Goal: Task Accomplishment & Management: Manage account settings

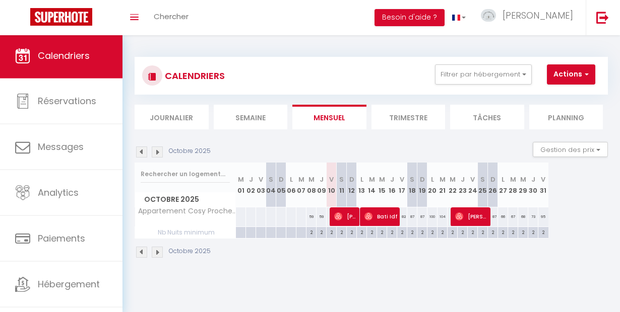
click at [76, 60] on span "Calendriers" at bounding box center [64, 55] width 52 height 13
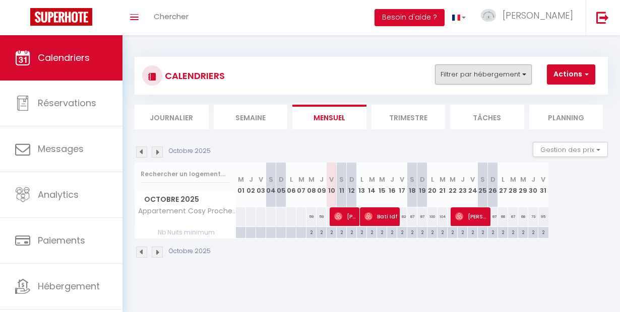
click at [470, 75] on button "Filtrer par hébergement" at bounding box center [483, 74] width 97 height 20
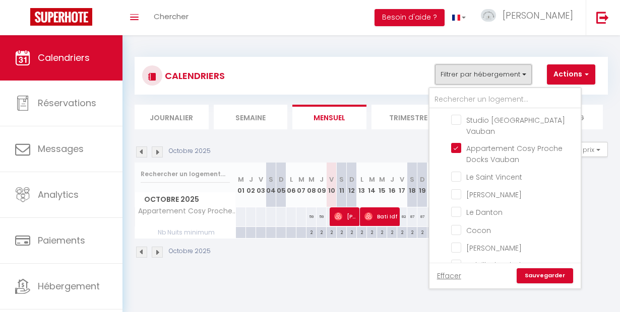
scroll to position [393, 0]
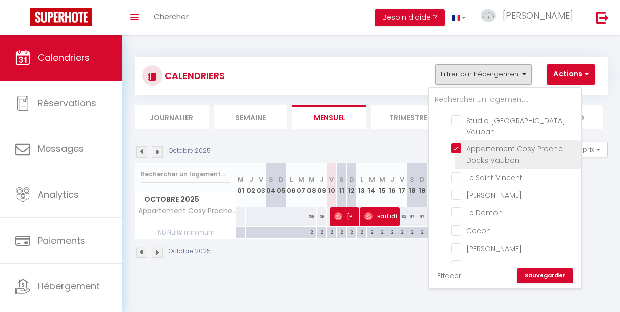
click at [455, 144] on input "Appartement Cosy Proche Docks Vauban" at bounding box center [514, 149] width 126 height 10
checkbox input "false"
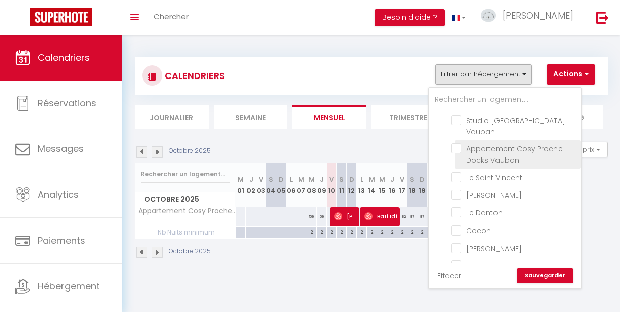
checkbox input "false"
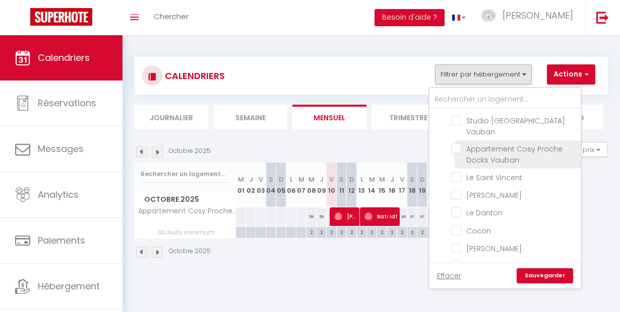
checkbox input "false"
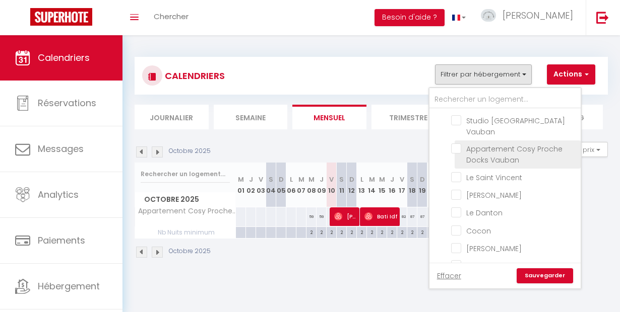
checkbox input "false"
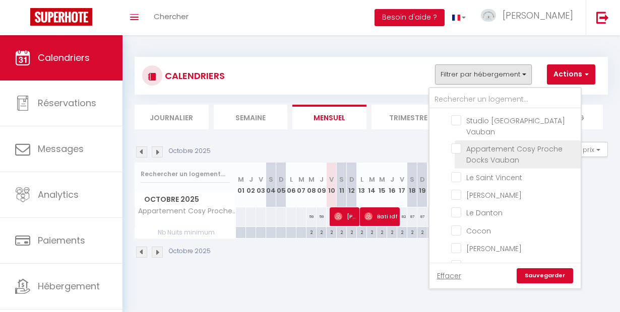
checkbox input "false"
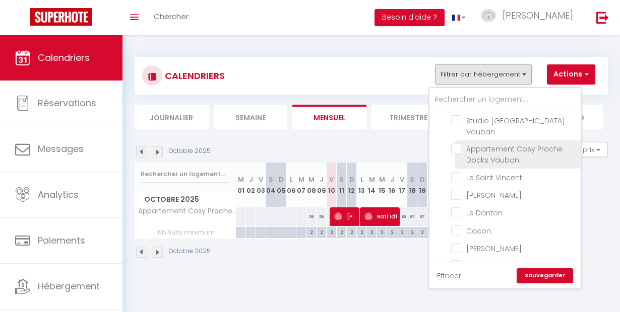
checkbox input "false"
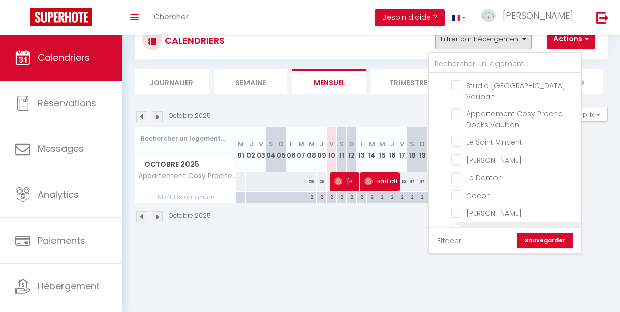
scroll to position [35, 0]
click at [458, 225] on input "Soleillade: Chalet nature entre terre et mer" at bounding box center [514, 230] width 126 height 10
checkbox input "true"
checkbox input "false"
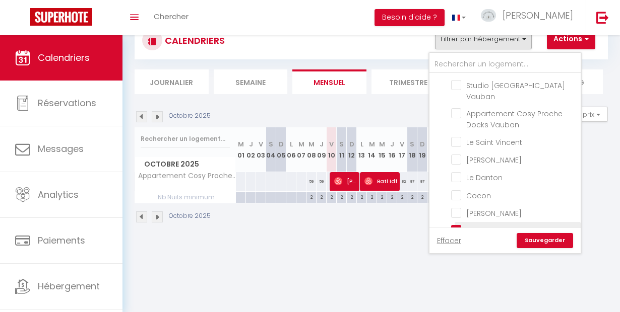
checkbox input "false"
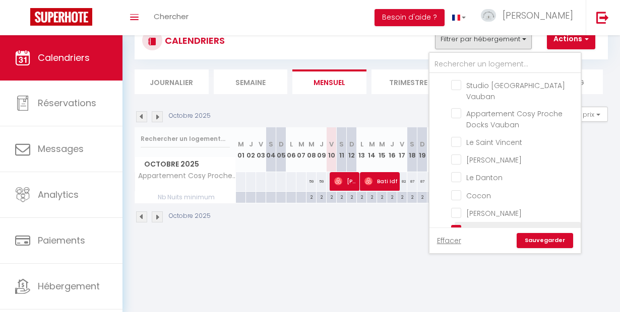
checkbox input "false"
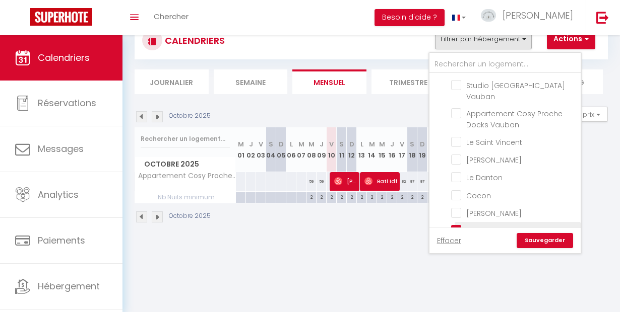
checkbox input "false"
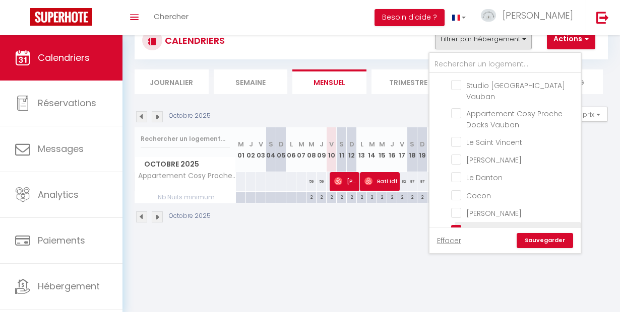
checkbox input "false"
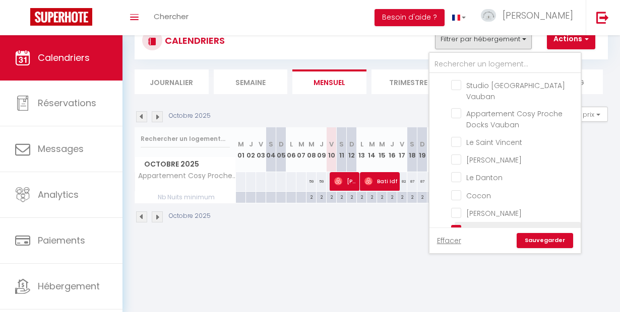
checkbox input "false"
click at [535, 236] on link "Sauvegarder" at bounding box center [544, 240] width 56 height 15
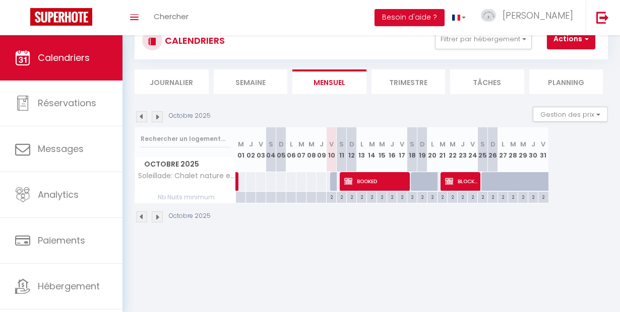
click at [155, 119] on img at bounding box center [157, 116] width 11 height 11
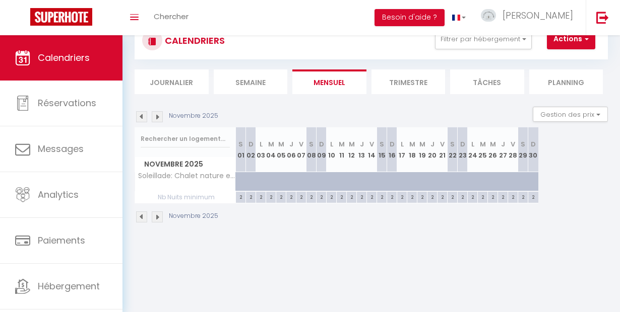
click at [140, 115] on img at bounding box center [141, 116] width 11 height 11
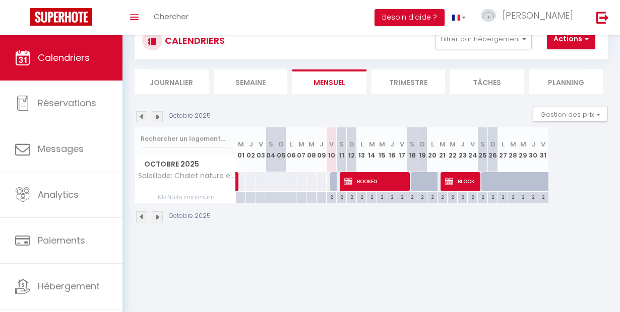
click at [333, 182] on div at bounding box center [335, 181] width 10 height 19
type input "75"
type input "Ven 10 Octobre 2025"
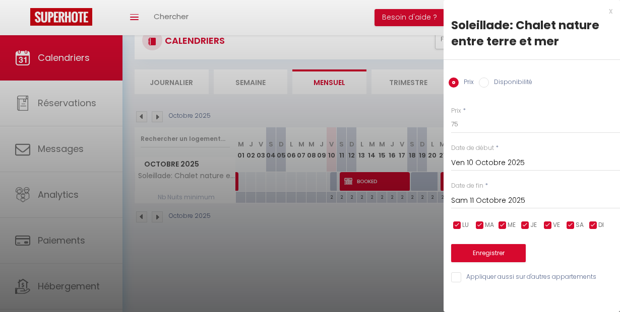
click at [471, 198] on input "Sam 11 Octobre 2025" at bounding box center [535, 200] width 169 height 13
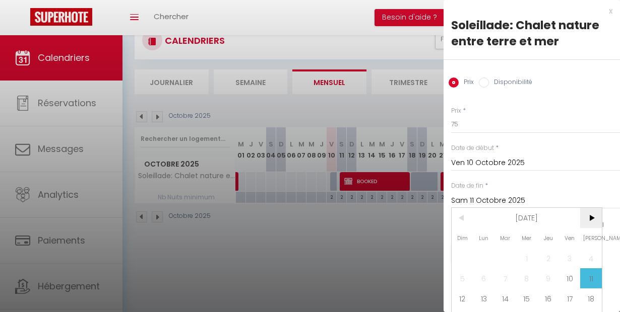
click at [584, 221] on span ">" at bounding box center [591, 218] width 22 height 20
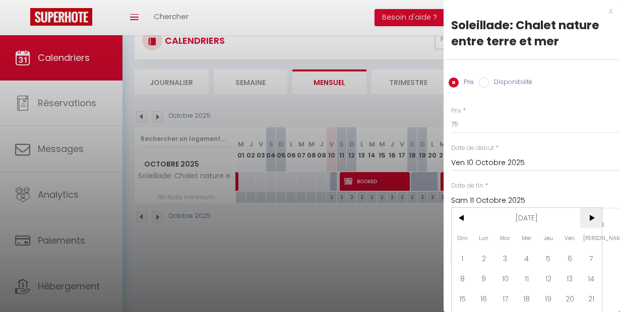
click at [584, 221] on span ">" at bounding box center [591, 218] width 22 height 20
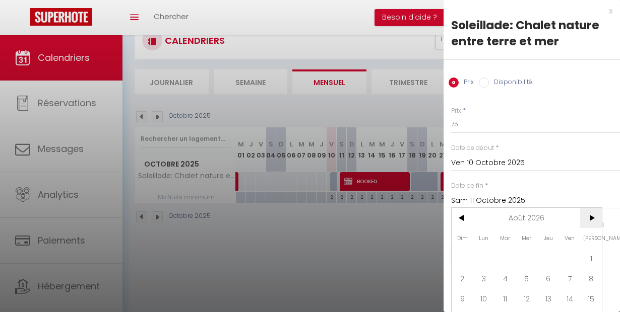
click at [584, 221] on span ">" at bounding box center [591, 218] width 22 height 20
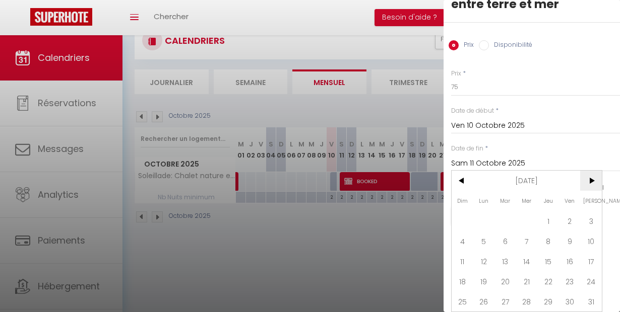
scroll to position [45, 0]
click at [592, 299] on span "31" at bounding box center [591, 302] width 22 height 20
type input "[PERSON_NAME][DATE]"
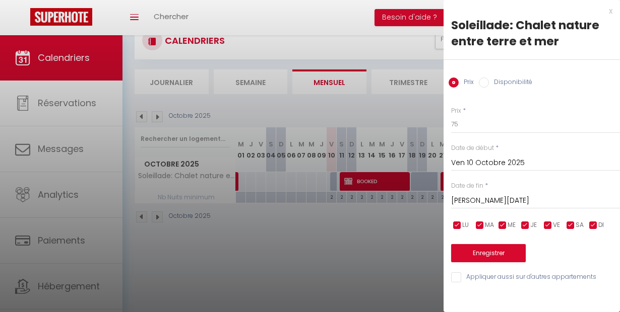
click at [480, 251] on button "Enregistrer" at bounding box center [488, 253] width 75 height 18
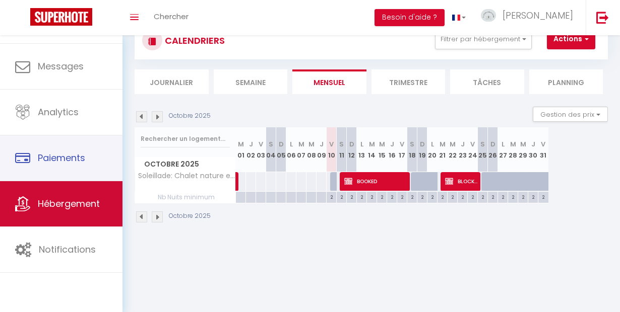
scroll to position [41, 0]
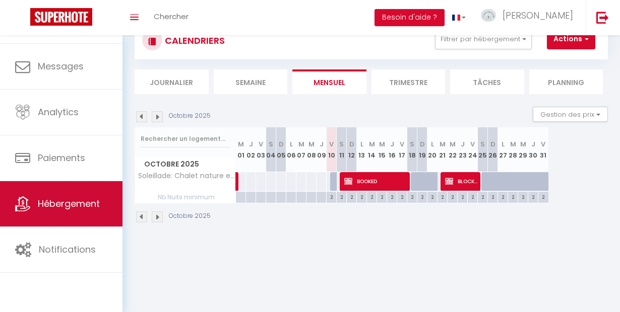
click at [71, 209] on span "Hébergement" at bounding box center [69, 203] width 62 height 13
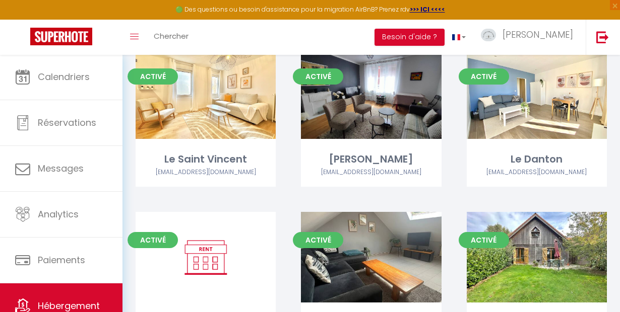
scroll to position [1344, 0]
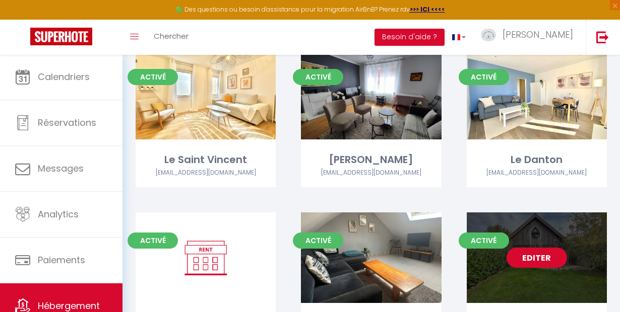
click at [539, 248] on link "Editer" at bounding box center [536, 258] width 60 height 20
click at [533, 248] on link "Editer" at bounding box center [536, 258] width 60 height 20
select select "3"
select select "2"
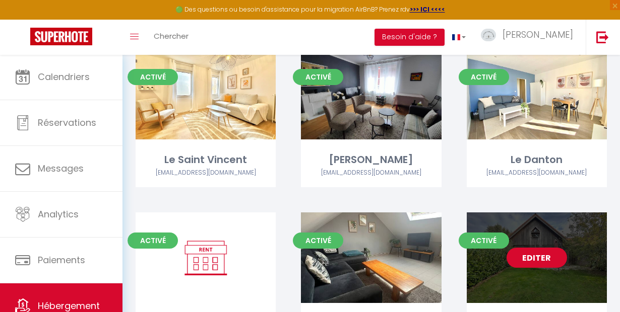
select select "1"
select select "28"
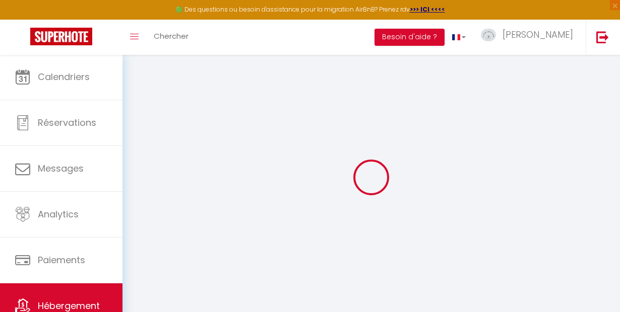
select select
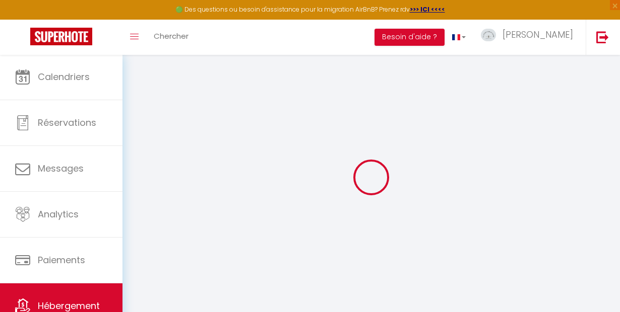
select select
checkbox input "false"
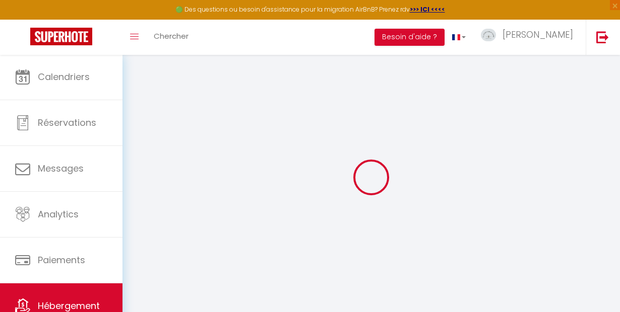
select select
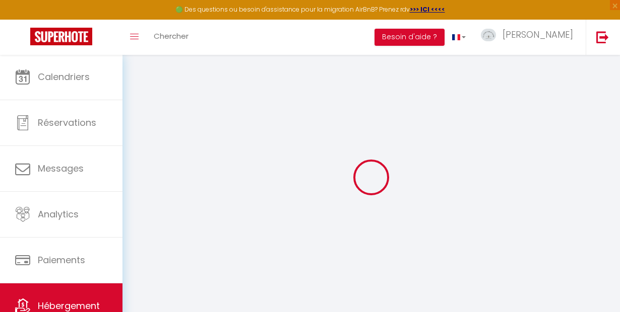
select select
checkbox input "false"
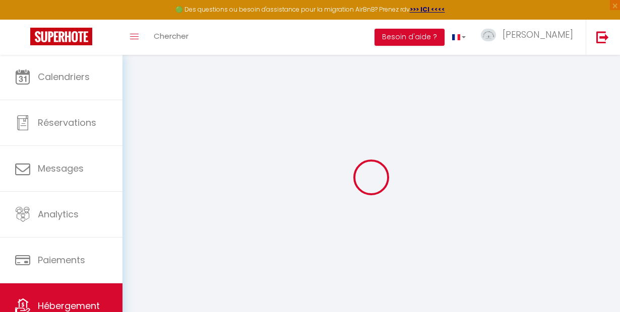
checkbox input "false"
select select
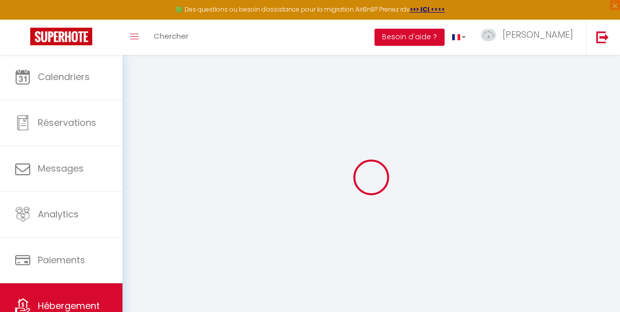
select select
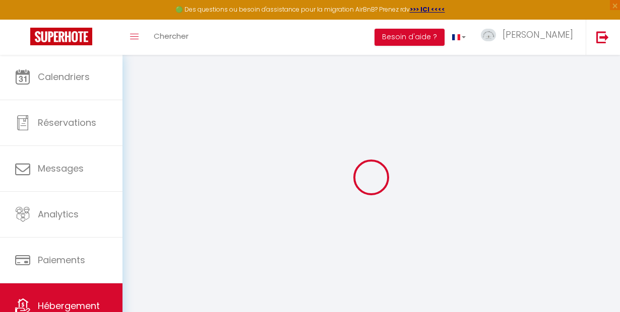
checkbox input "false"
select select
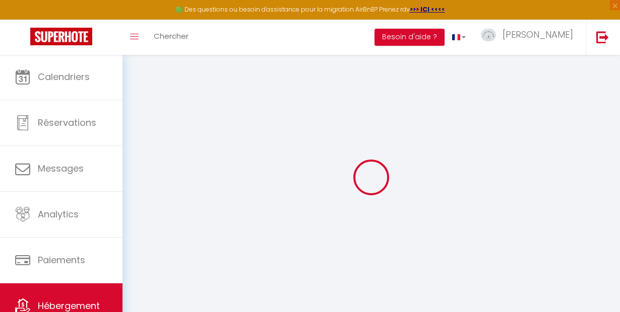
select select
type input "Soleillade: Chalet nature entre terre et mer"
type input "romain"
type input "lebailly"
type input "[STREET_ADDRESS]"
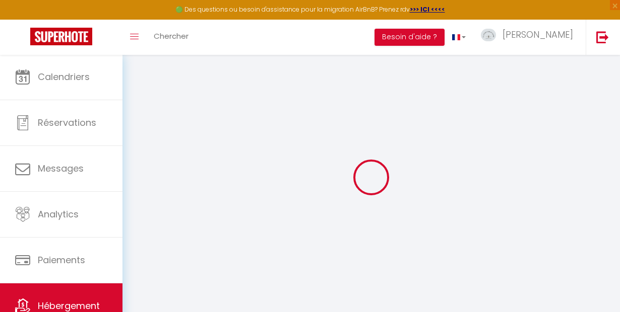
type input "76430"
type input "epretot"
select select "houses"
select select "2"
type input "71"
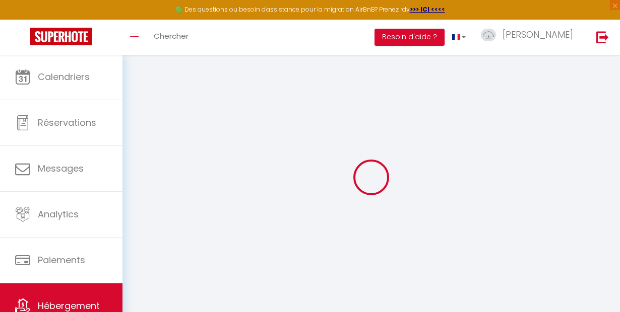
type input "50"
select select
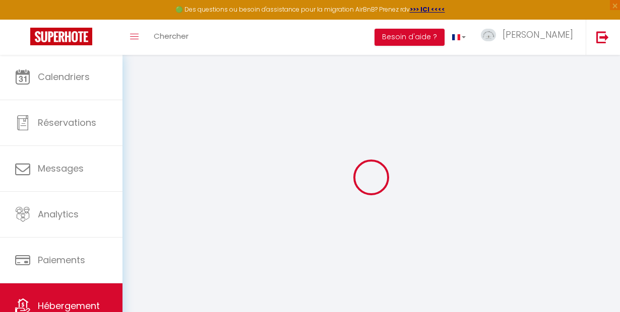
select select
type input "[STREET_ADDRESS]"
type input "76430"
type input "Épretot"
type input "[EMAIL_ADDRESS][DOMAIN_NAME]"
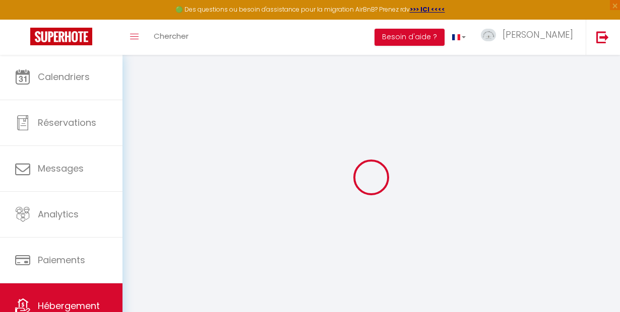
select select
checkbox input "false"
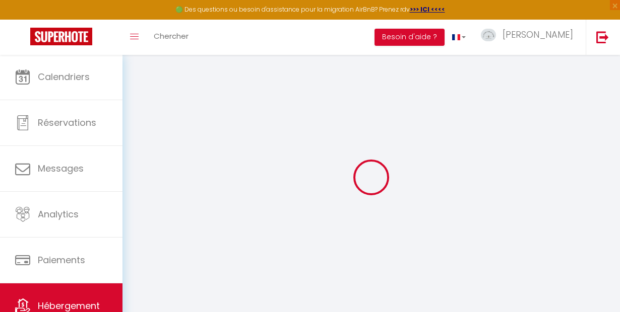
type input "0"
select select "53285"
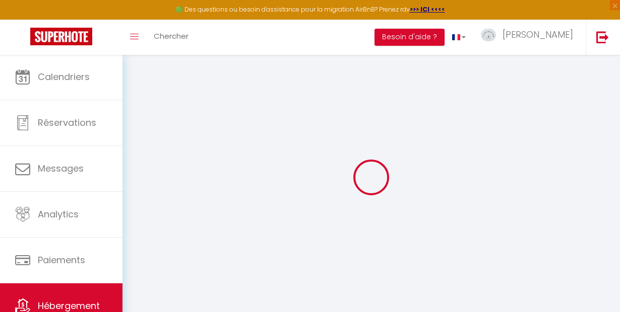
select select
checkbox input "false"
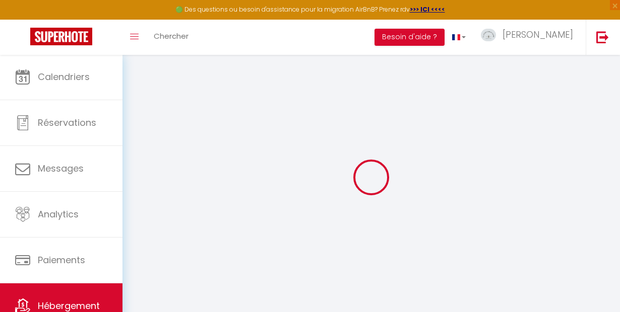
select select
checkbox input "false"
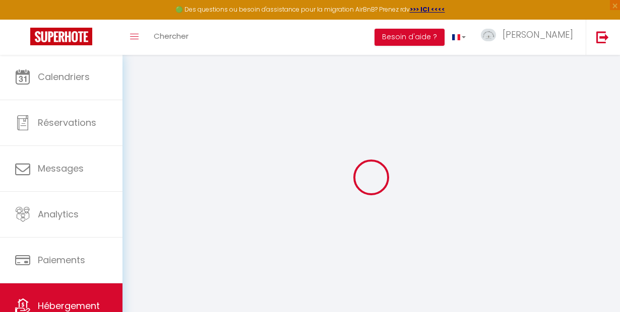
select select
checkbox input "false"
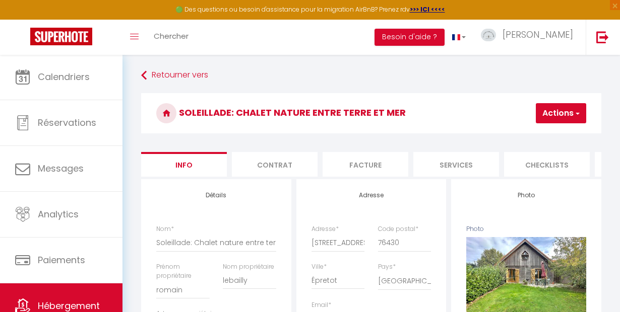
select select
checkbox input "false"
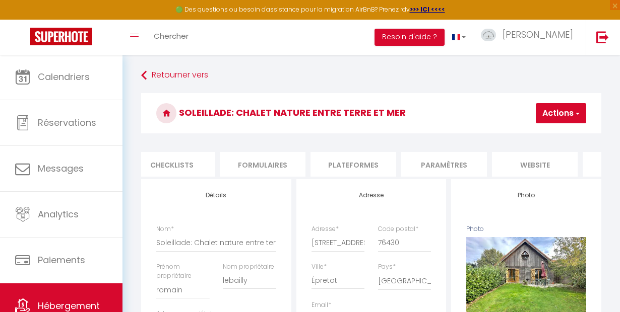
scroll to position [0, 435]
click at [466, 172] on li "website" at bounding box center [474, 164] width 86 height 25
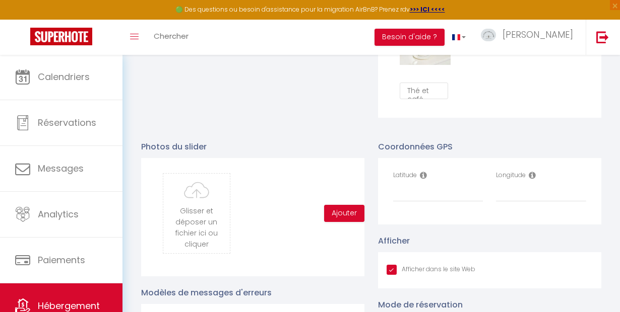
scroll to position [981, 0]
click at [430, 201] on input "Latitude" at bounding box center [438, 192] width 90 height 18
paste input "49.531776, 0.310847"
click at [425, 198] on input "49.531776, 0.310847" at bounding box center [438, 192] width 90 height 18
drag, startPoint x: 459, startPoint y: 196, endPoint x: 432, endPoint y: 197, distance: 27.2
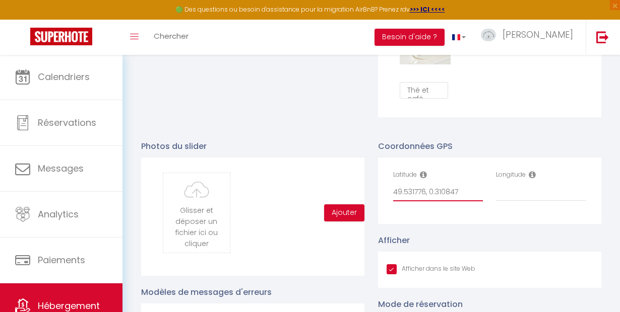
click at [432, 196] on input "49.531776, 0.310847" at bounding box center [438, 192] width 90 height 18
click at [466, 197] on input "49.531776, 0.310847" at bounding box center [438, 192] width 90 height 18
type input "49.531776"
click at [532, 189] on div "Longitude" at bounding box center [541, 185] width 90 height 31
click at [530, 197] on input "Longitude" at bounding box center [541, 192] width 90 height 18
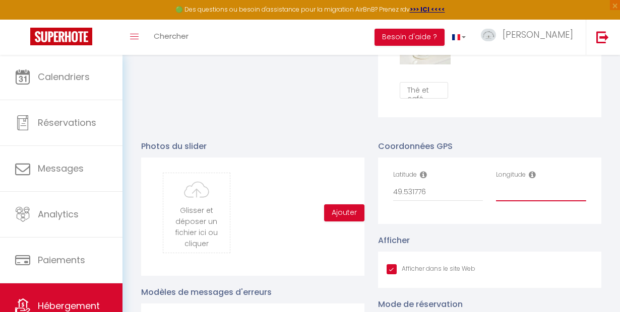
paste input "49.531776, 0.310847"
click at [531, 197] on input "49.531776, 0.310847" at bounding box center [541, 192] width 90 height 18
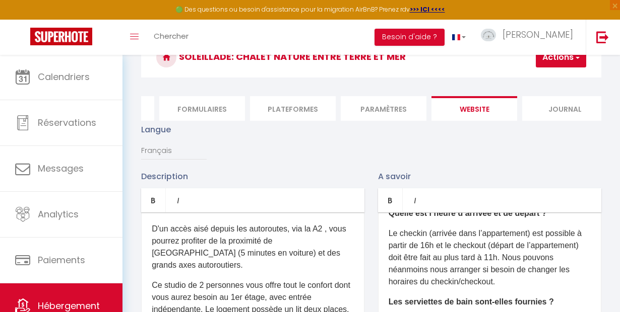
scroll to position [54, 0]
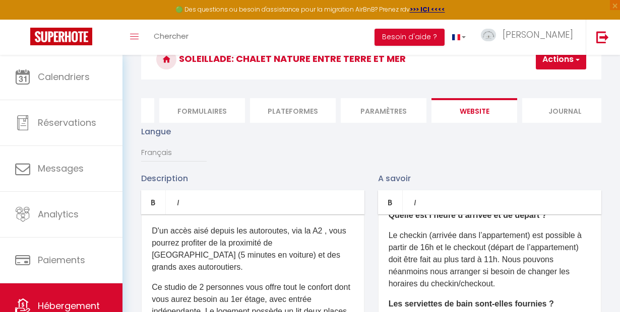
type input "0.310847"
click at [558, 63] on button "Actions" at bounding box center [560, 59] width 50 height 20
click at [550, 81] on input "Enregistrer" at bounding box center [534, 82] width 37 height 10
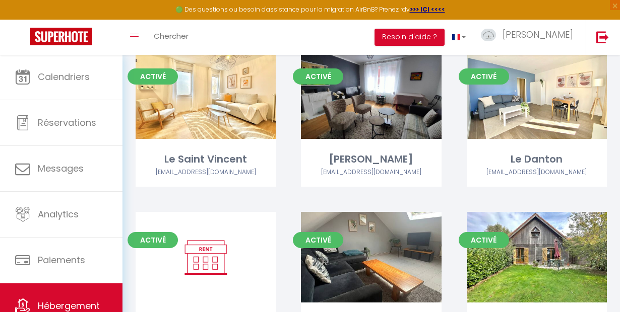
scroll to position [1344, 0]
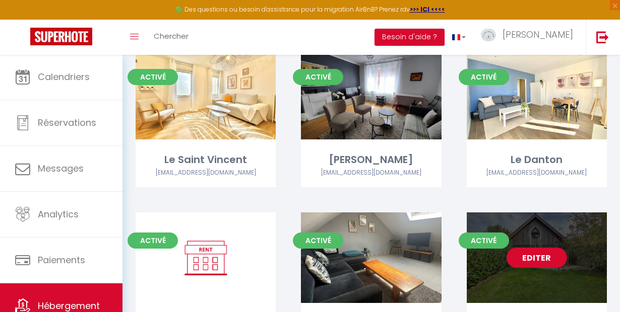
click at [533, 248] on link "Editer" at bounding box center [536, 258] width 60 height 20
select select "3"
select select "2"
select select "1"
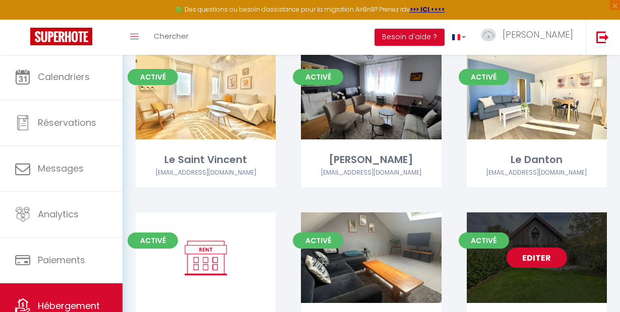
select select "28"
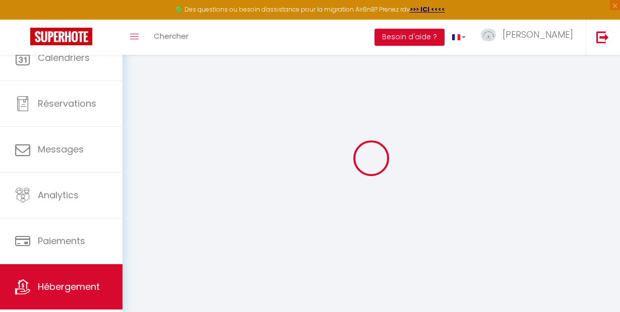
select select
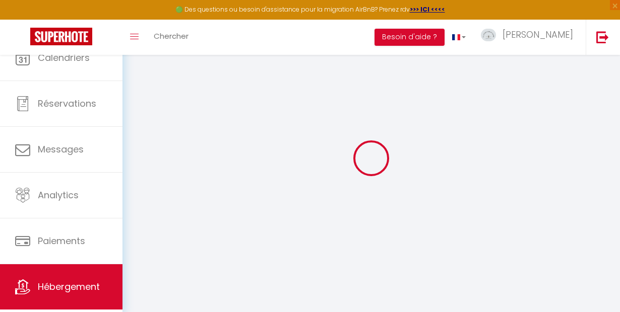
select select
checkbox input "false"
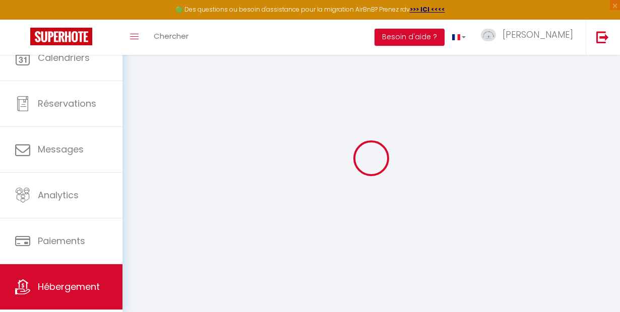
select select
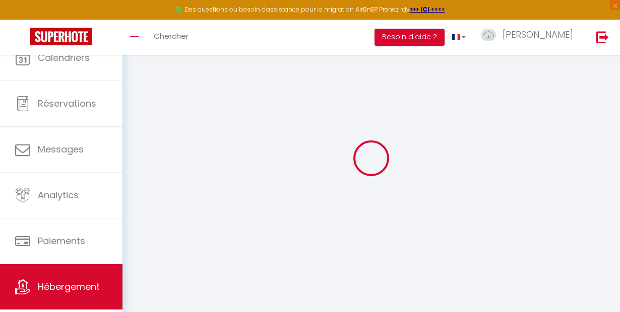
select select
checkbox input "false"
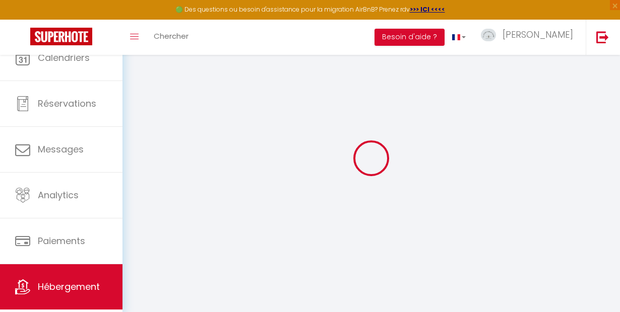
checkbox input "false"
select select
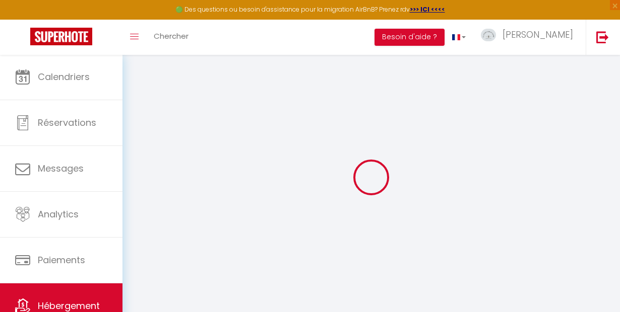
select select
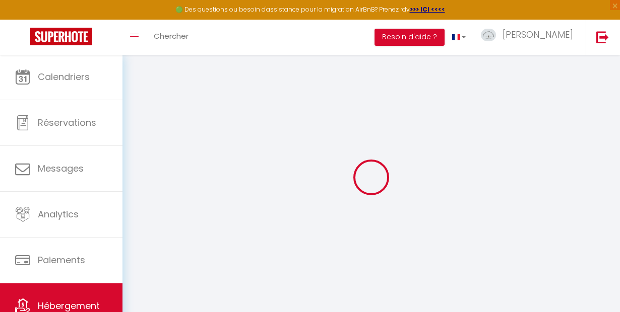
select select
checkbox input "false"
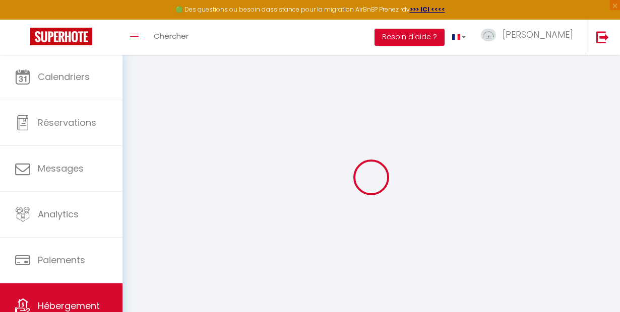
select select
type input "Soleillade: Chalet nature entre terre et mer"
type input "romain"
type input "lebailly"
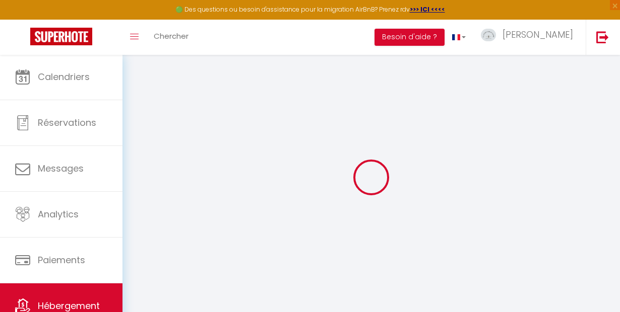
type input "[STREET_ADDRESS]"
type input "76430"
type input "epretot"
select select "houses"
select select "2"
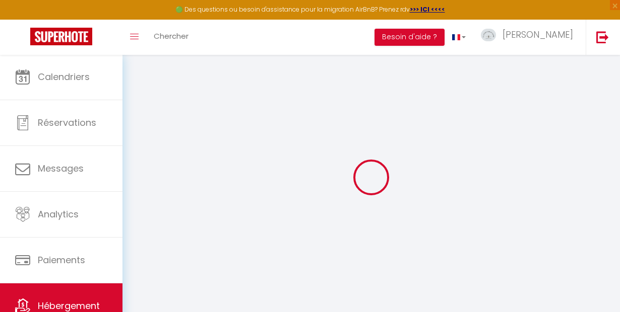
type input "71"
type input "50"
select select
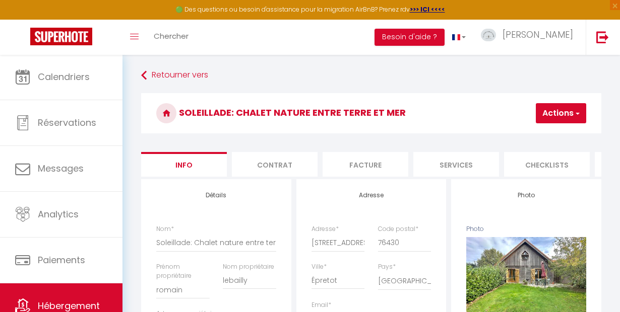
click at [451, 170] on li "Services" at bounding box center [456, 164] width 86 height 25
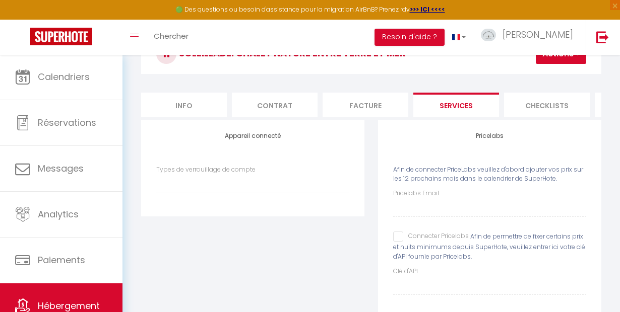
scroll to position [61, 0]
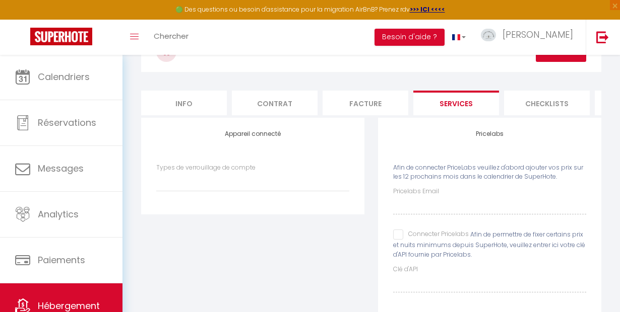
click at [398, 240] on input "Connecter Pricelabs" at bounding box center [431, 235] width 76 height 10
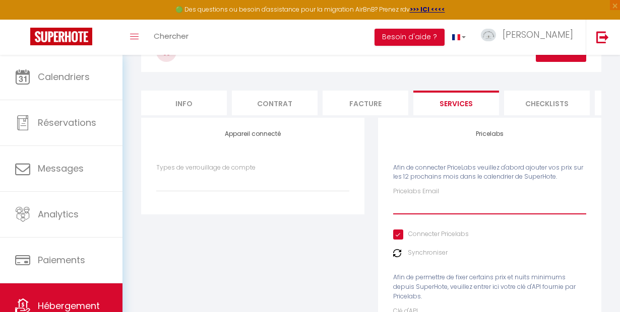
click at [414, 213] on input "Pricelabs Email" at bounding box center [489, 205] width 193 height 18
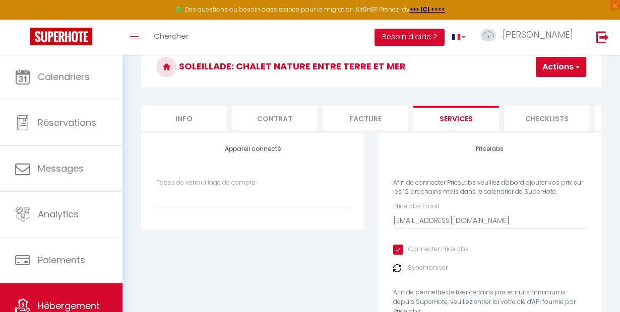
scroll to position [46, 0]
click at [549, 69] on button "Actions" at bounding box center [560, 67] width 50 height 20
click at [538, 91] on link "Enregistrer" at bounding box center [546, 89] width 80 height 13
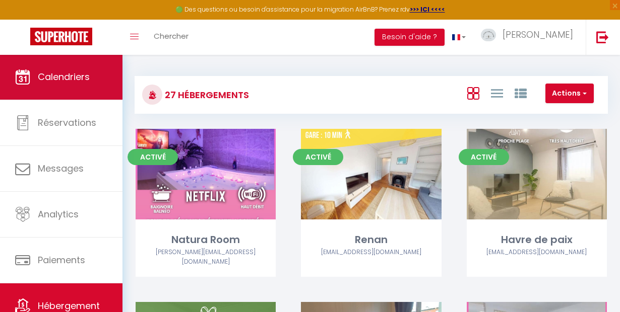
click at [76, 84] on link "Calendriers" at bounding box center [61, 76] width 122 height 45
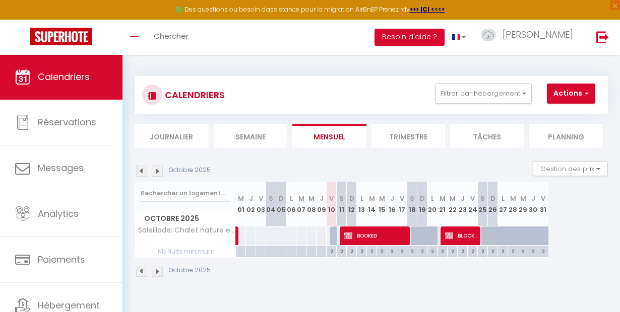
click at [160, 172] on img at bounding box center [157, 171] width 11 height 11
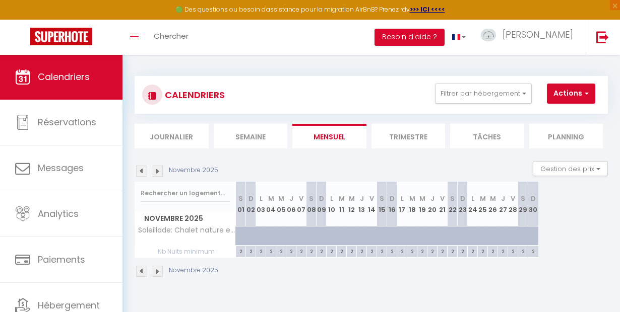
click at [160, 172] on img at bounding box center [157, 171] width 11 height 11
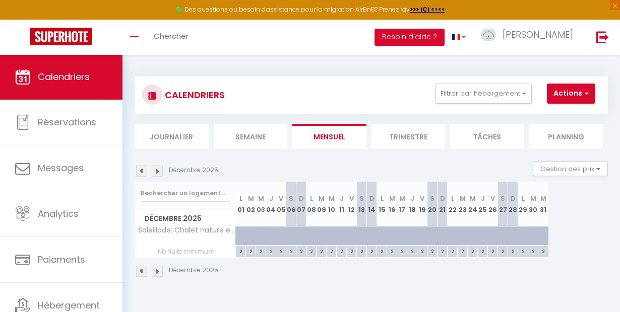
click at [160, 172] on img at bounding box center [157, 171] width 11 height 11
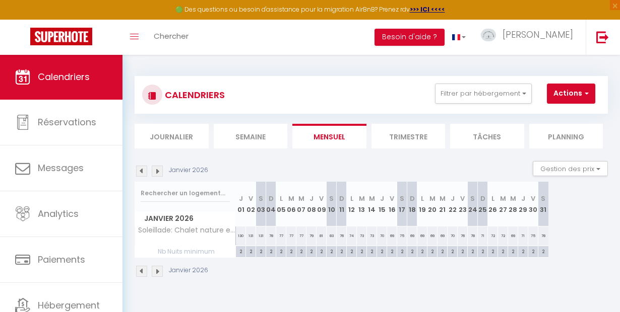
click at [160, 172] on img at bounding box center [157, 171] width 11 height 11
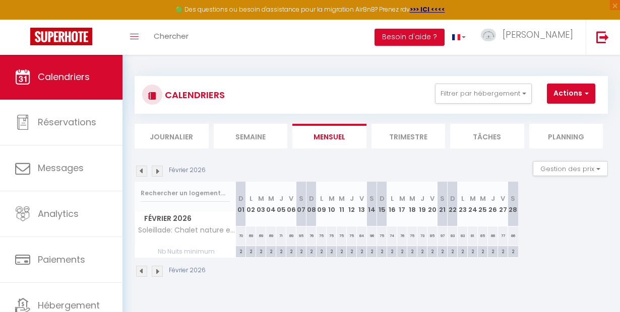
click at [160, 172] on img at bounding box center [157, 171] width 11 height 11
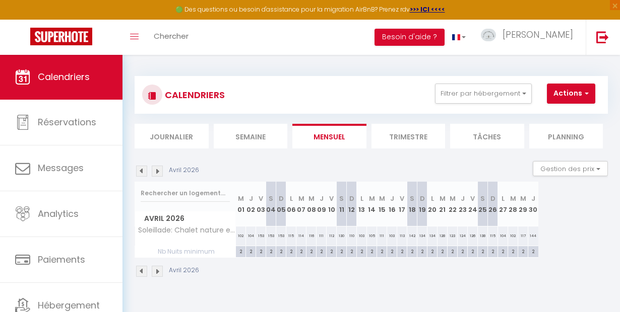
click at [160, 172] on img at bounding box center [157, 171] width 11 height 11
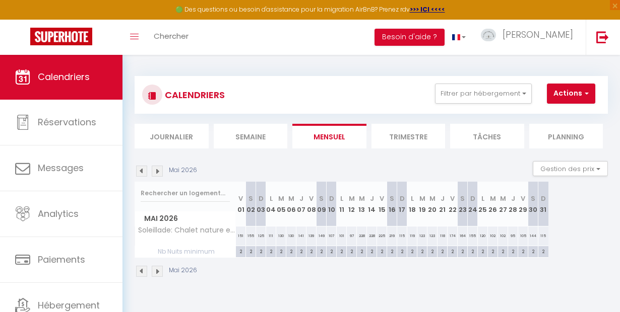
click at [160, 172] on img at bounding box center [157, 171] width 11 height 11
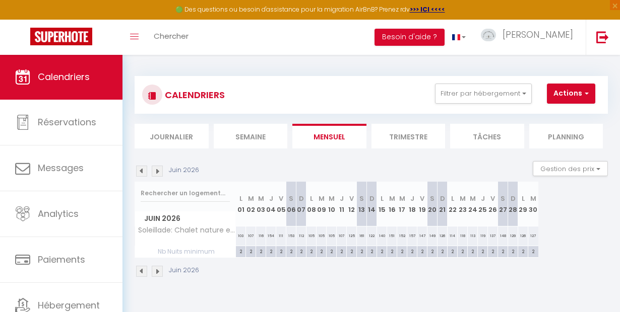
click at [160, 172] on img at bounding box center [157, 171] width 11 height 11
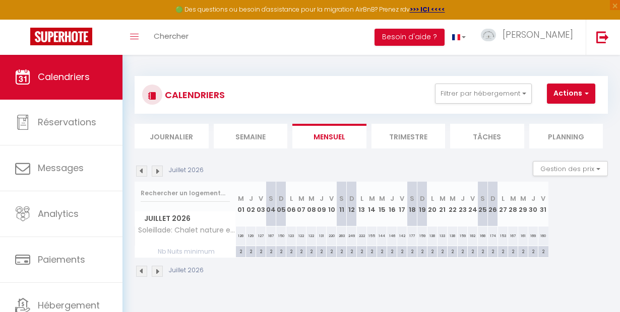
click at [160, 172] on img at bounding box center [157, 171] width 11 height 11
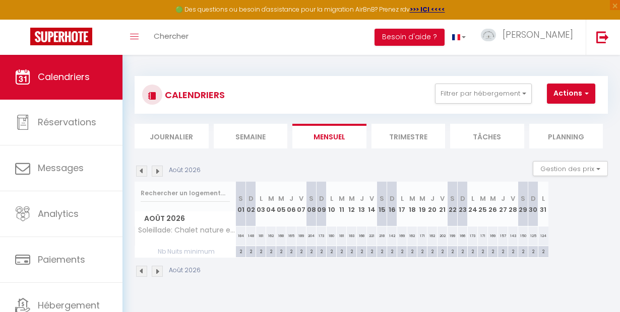
click at [160, 172] on img at bounding box center [157, 171] width 11 height 11
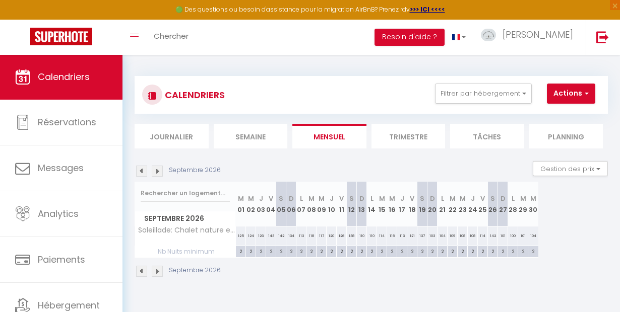
click at [160, 172] on img at bounding box center [157, 171] width 11 height 11
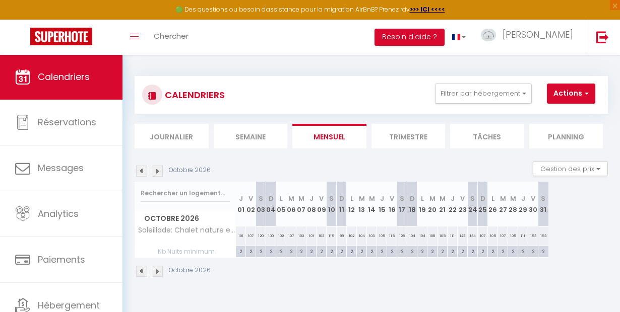
click at [160, 172] on img at bounding box center [157, 171] width 11 height 11
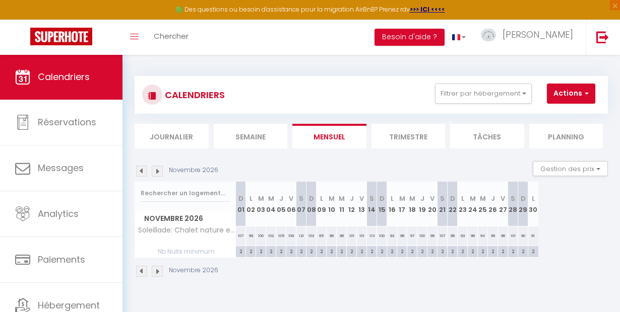
click at [160, 172] on img at bounding box center [157, 171] width 11 height 11
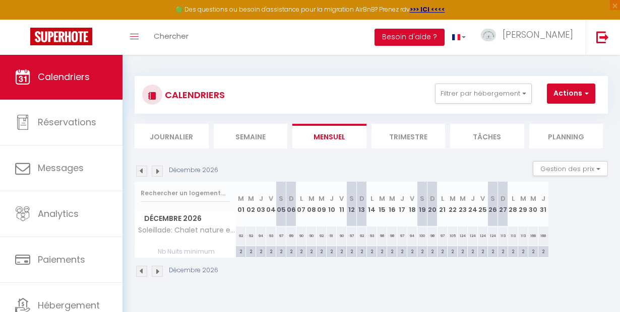
click at [160, 172] on img at bounding box center [157, 171] width 11 height 11
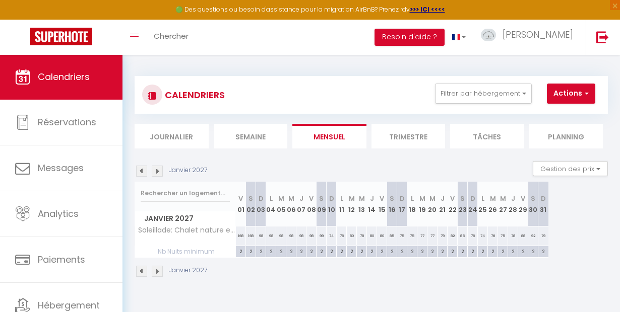
click at [160, 172] on img at bounding box center [157, 171] width 11 height 11
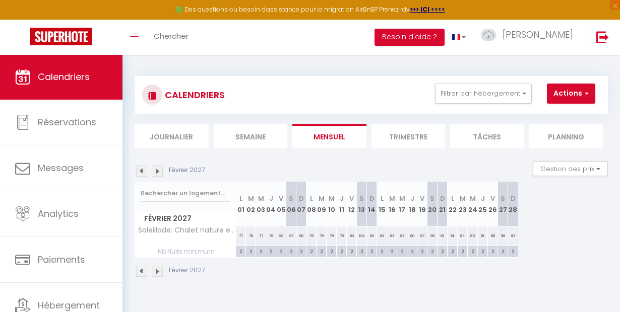
click at [160, 172] on img at bounding box center [157, 171] width 11 height 11
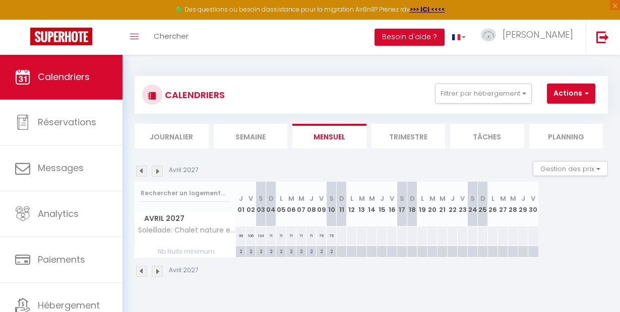
click at [160, 172] on img at bounding box center [157, 171] width 11 height 11
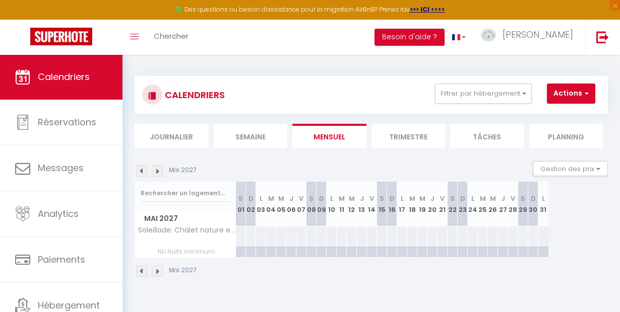
click at [143, 168] on img at bounding box center [141, 171] width 11 height 11
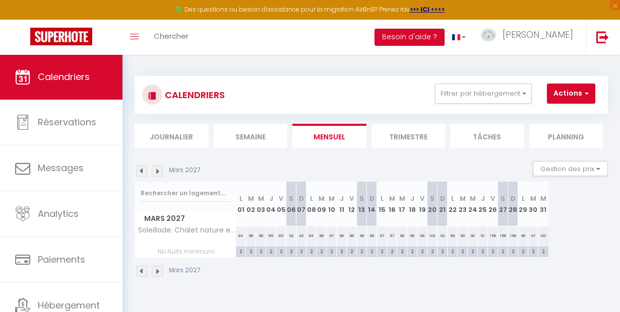
click at [143, 171] on img at bounding box center [141, 171] width 11 height 11
click at [143, 172] on img at bounding box center [141, 171] width 11 height 11
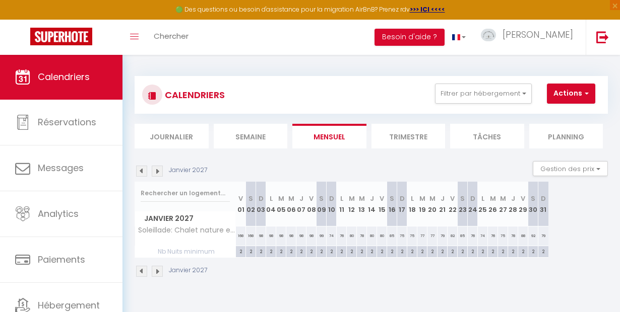
click at [144, 171] on img at bounding box center [141, 171] width 11 height 11
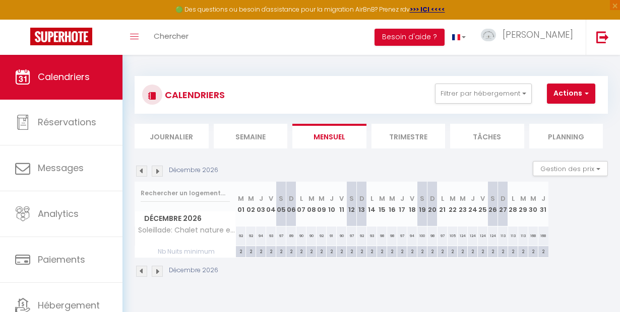
click at [144, 171] on img at bounding box center [141, 171] width 11 height 11
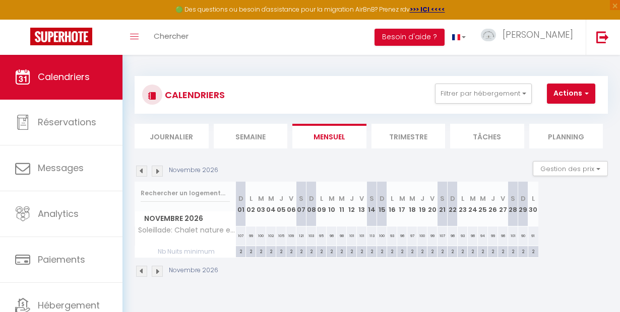
click at [144, 172] on img at bounding box center [141, 171] width 11 height 11
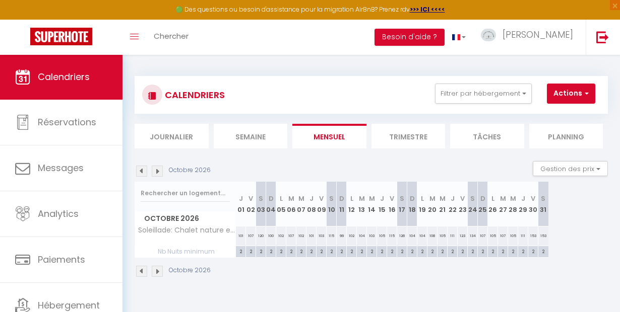
click at [144, 172] on img at bounding box center [141, 171] width 11 height 11
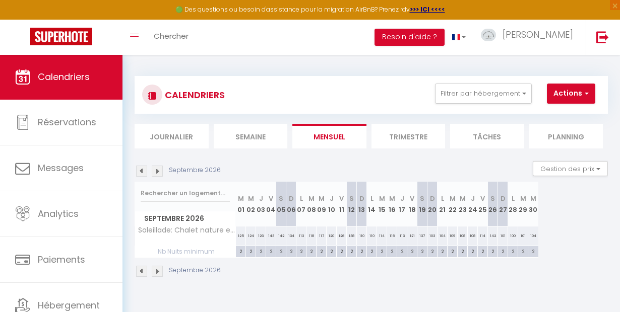
click at [144, 172] on img at bounding box center [141, 171] width 11 height 11
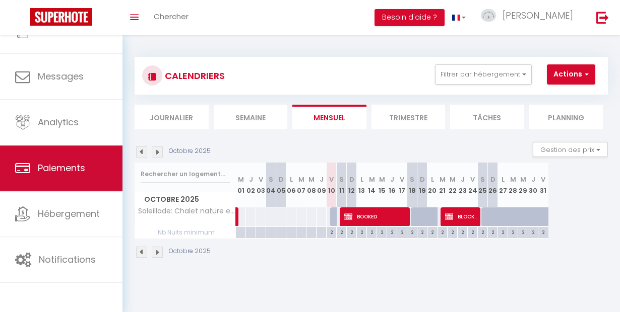
scroll to position [41, 0]
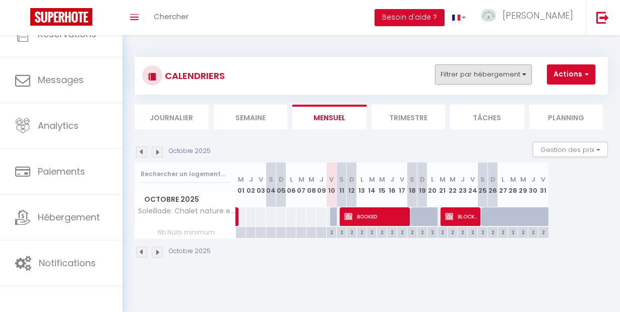
click at [459, 79] on button "Filtrer par hébergement" at bounding box center [483, 74] width 97 height 20
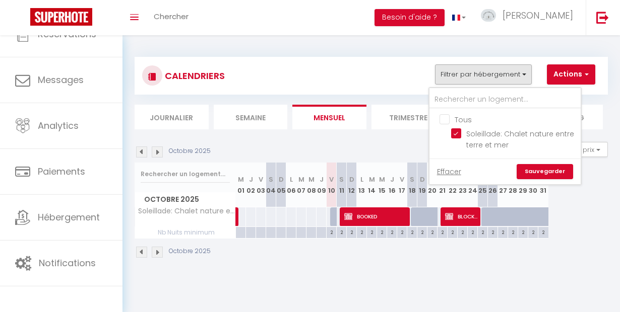
click at [441, 118] on input "Tous" at bounding box center [514, 119] width 151 height 10
checkbox input "true"
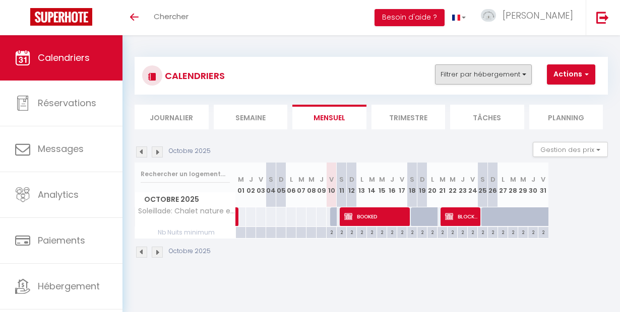
click at [463, 64] on button "Filtrer par hébergement" at bounding box center [483, 74] width 97 height 20
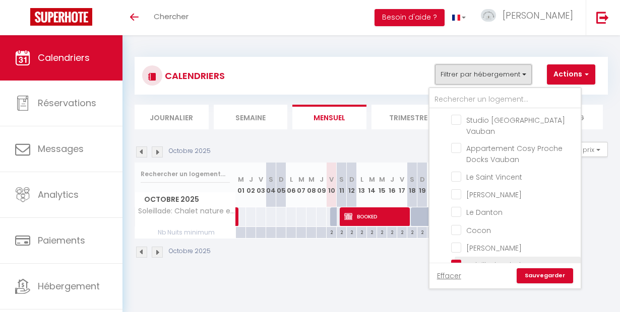
scroll to position [393, 0]
click at [456, 260] on input "Soleillade: Chalet nature entre terre et mer" at bounding box center [514, 265] width 126 height 10
checkbox input "false"
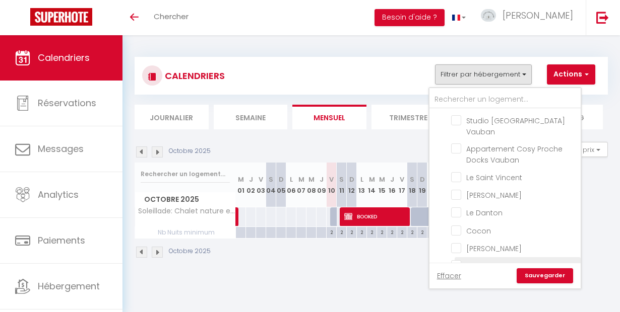
checkbox input "false"
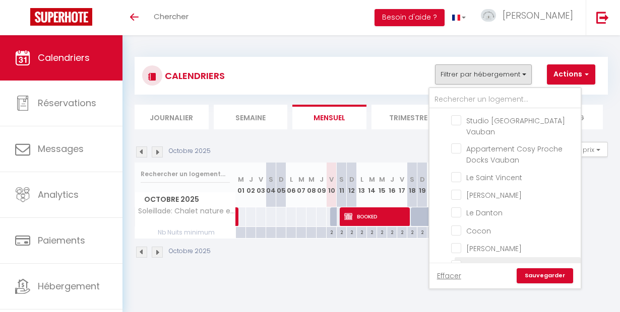
checkbox input "false"
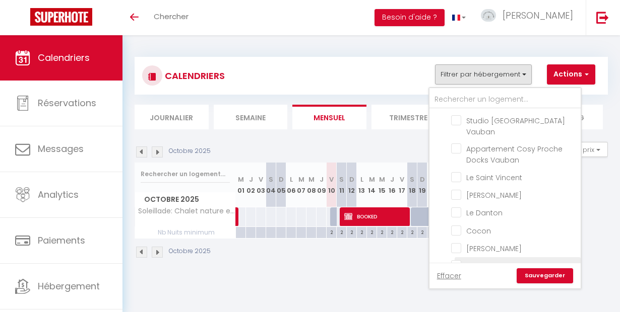
checkbox input "false"
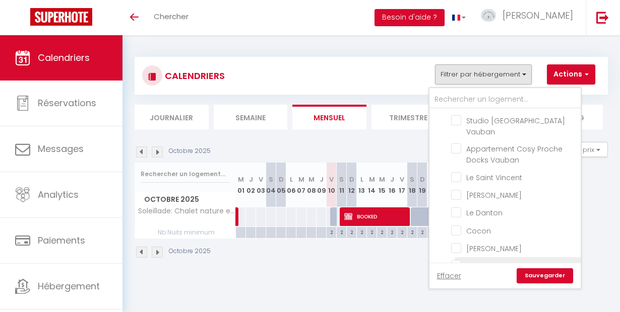
checkbox input "false"
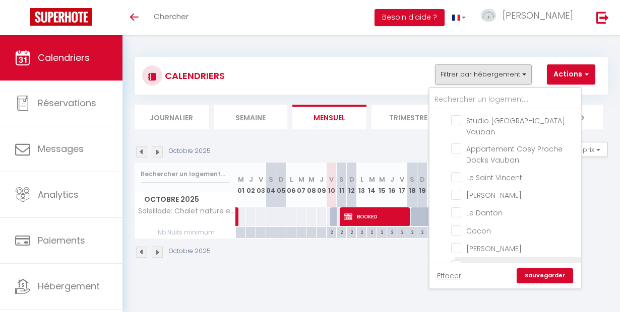
checkbox input "false"
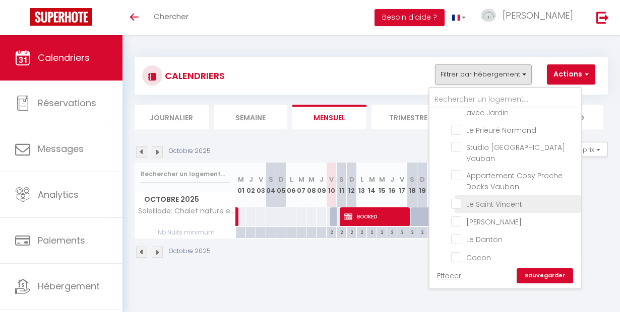
scroll to position [369, 0]
click at [459, 195] on input "Le Saint Vincent" at bounding box center [514, 200] width 126 height 10
checkbox input "true"
checkbox input "false"
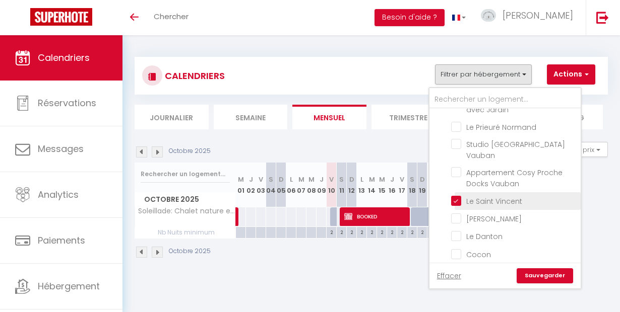
checkbox input "false"
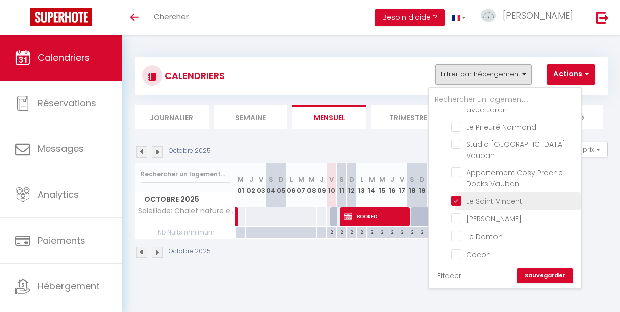
checkbox input "false"
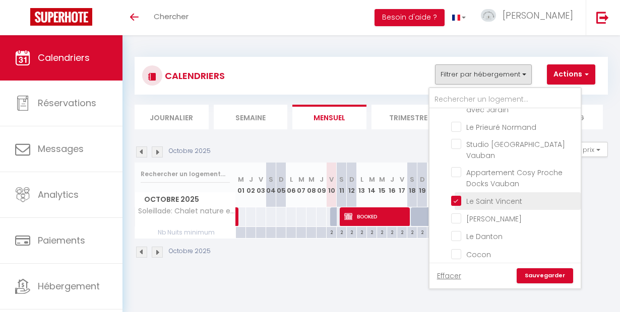
checkbox input "false"
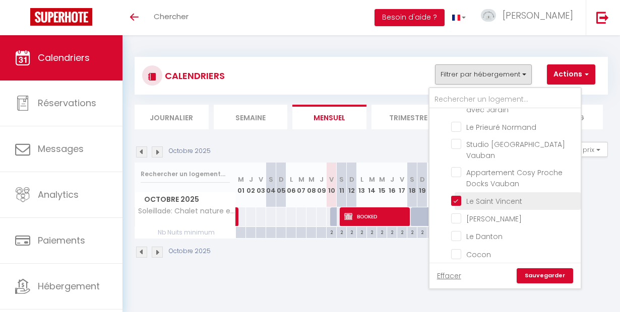
checkbox input "false"
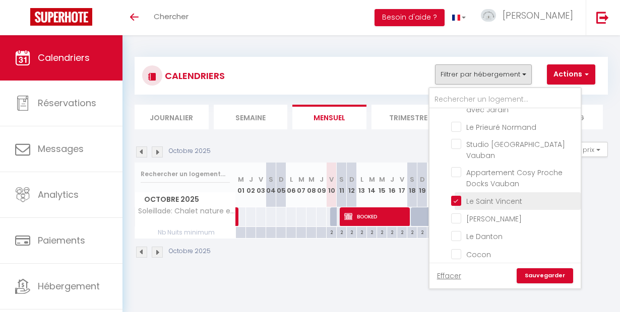
checkbox input "false"
click at [551, 283] on link "Sauvegarder" at bounding box center [544, 275] width 56 height 15
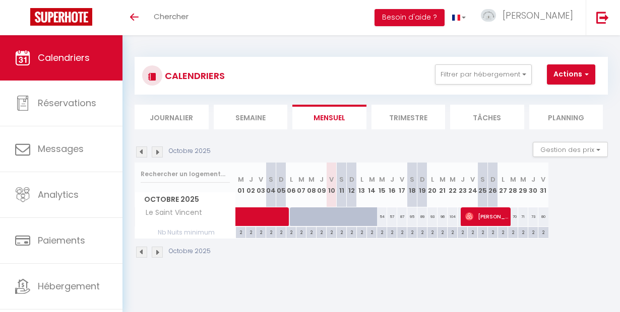
click at [332, 213] on span at bounding box center [301, 217] width 116 height 19
select select "OK"
select select "0"
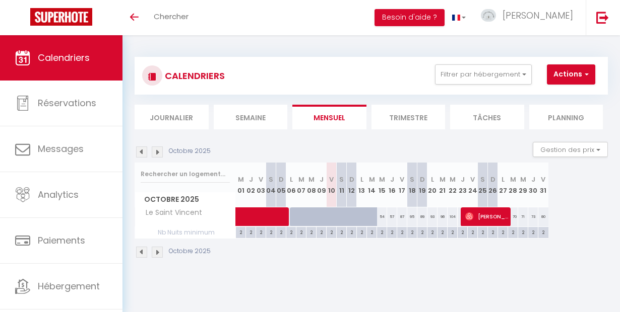
select select "1"
select select
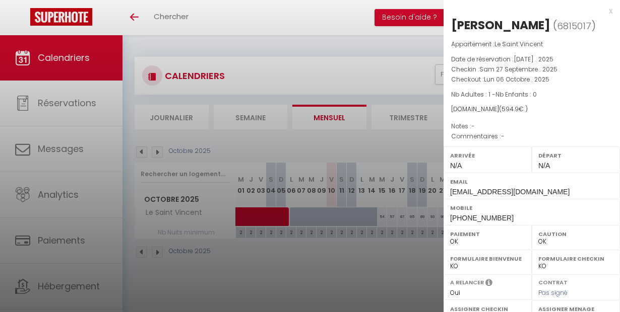
click at [332, 232] on div at bounding box center [310, 156] width 620 height 312
type input "undefined aN undefined NaN"
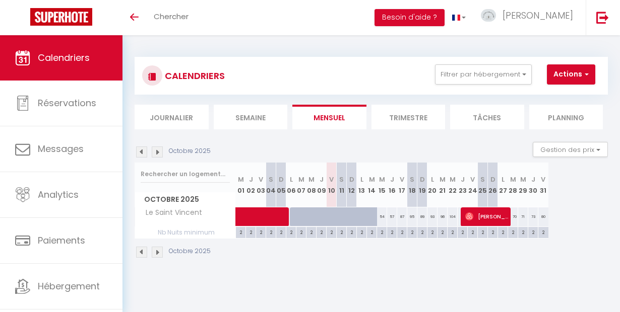
click at [332, 232] on div "2" at bounding box center [331, 232] width 10 height 10
type input "2"
type input "Ven 10 Octobre 2025"
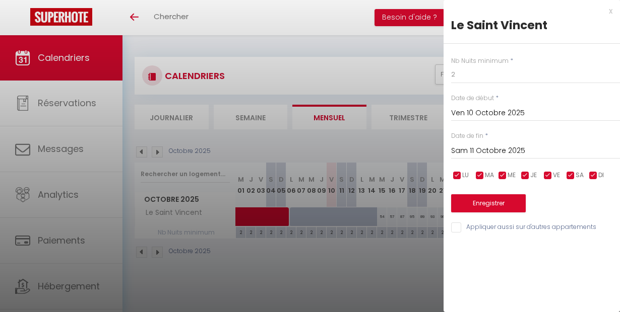
click at [491, 148] on input "Sam 11 Octobre 2025" at bounding box center [535, 151] width 169 height 13
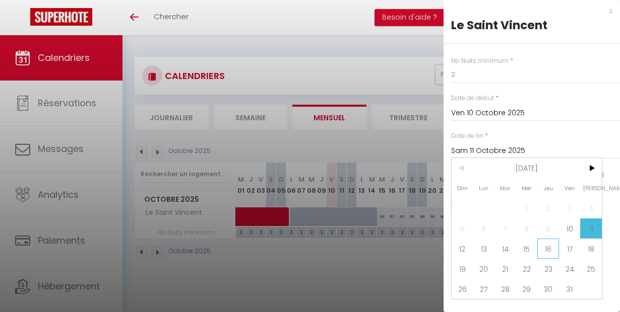
click at [545, 249] on span "16" at bounding box center [548, 249] width 22 height 20
type input "Jeu 16 Octobre 2025"
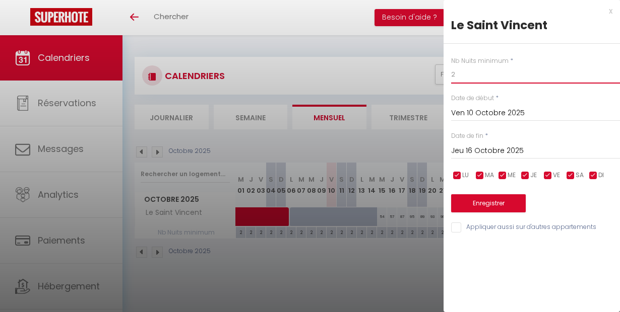
click at [463, 67] on input "2" at bounding box center [535, 74] width 169 height 18
click at [613, 10] on div "x Le Saint Vincent Nb Nuits minimum * 2 Date de début * Ven 10 Octobre 2025 < O…" at bounding box center [531, 122] width 176 height 244
click at [612, 13] on div "x Le Saint Vincent Nb Nuits minimum * 2 Date de début * Ven 10 Octobre 2025 < O…" at bounding box center [531, 122] width 176 height 244
click at [612, 13] on div "x" at bounding box center [527, 11] width 169 height 12
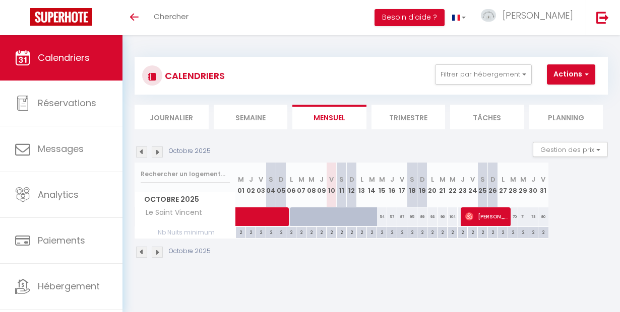
click at [318, 215] on span at bounding box center [301, 217] width 116 height 19
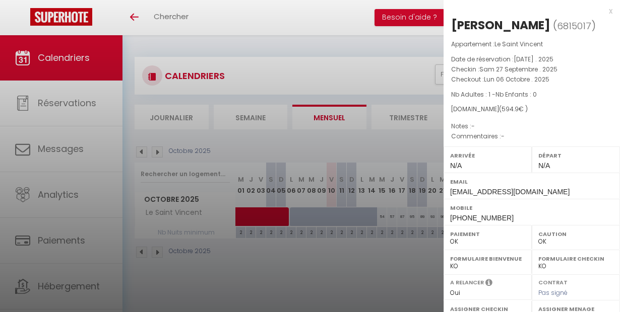
click at [330, 215] on div at bounding box center [310, 156] width 620 height 312
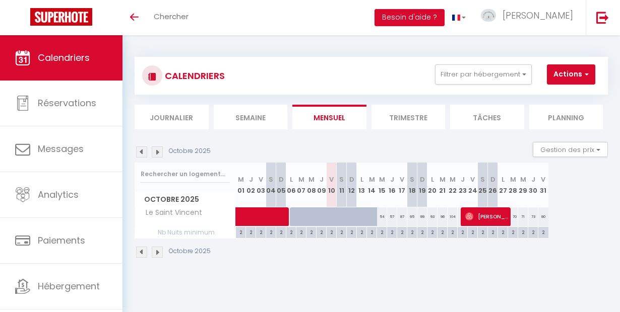
click at [350, 212] on span at bounding box center [301, 217] width 116 height 19
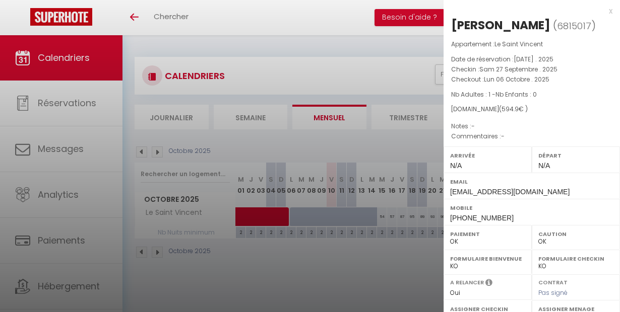
click at [350, 211] on div at bounding box center [310, 156] width 620 height 312
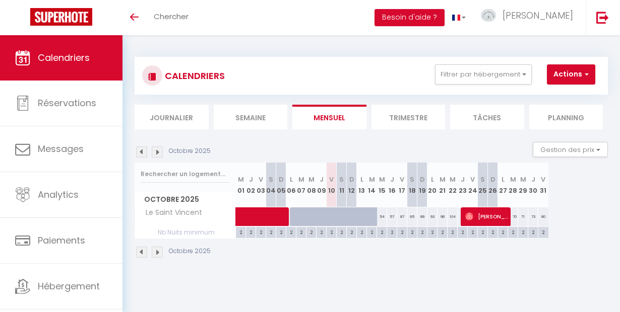
click at [302, 223] on span at bounding box center [301, 217] width 116 height 19
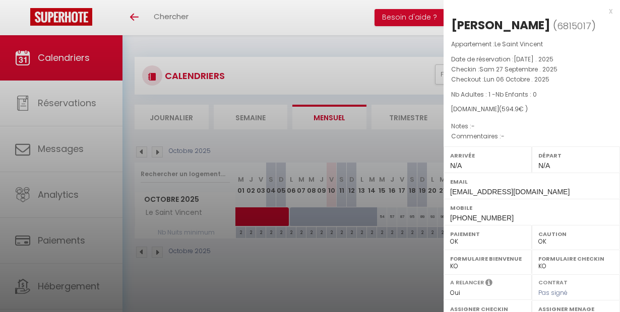
click at [299, 275] on div at bounding box center [310, 156] width 620 height 312
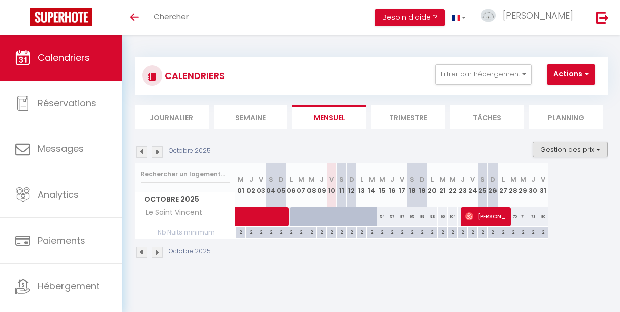
click at [548, 150] on button "Gestion des prix" at bounding box center [569, 149] width 75 height 15
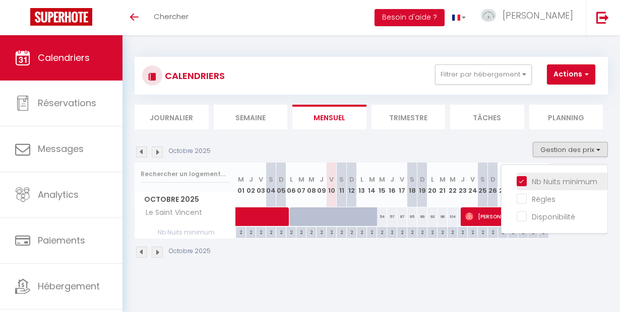
click at [516, 183] on input "Nb Nuits minimum" at bounding box center [561, 181] width 91 height 10
checkbox input "false"
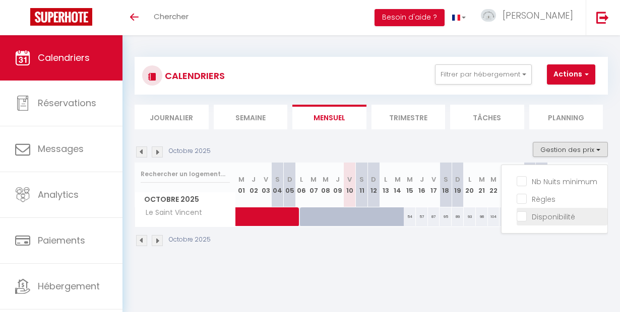
click at [516, 218] on input "Disponibilité" at bounding box center [561, 216] width 91 height 10
checkbox input "true"
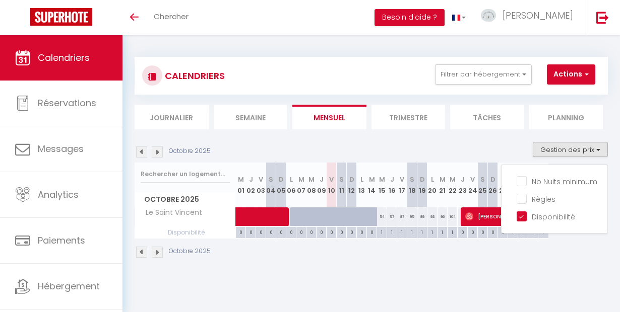
click at [292, 216] on span at bounding box center [301, 217] width 116 height 19
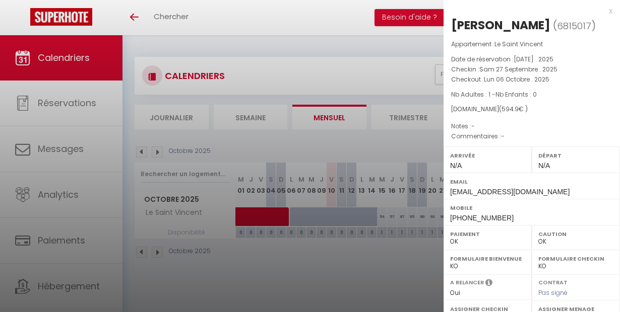
click at [311, 261] on div at bounding box center [310, 156] width 620 height 312
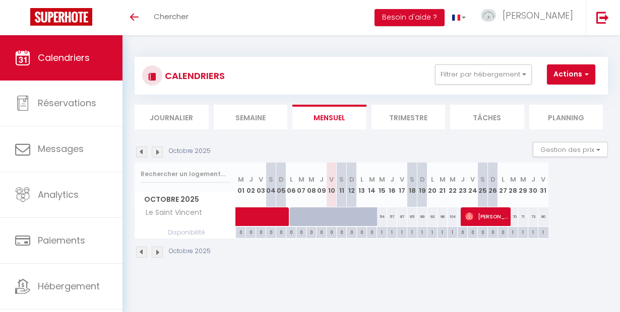
click at [332, 216] on span at bounding box center [301, 217] width 116 height 19
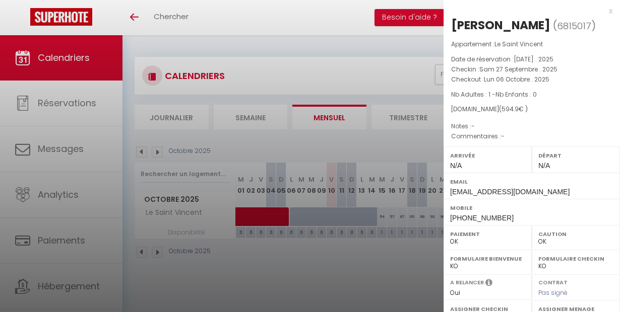
click at [357, 276] on div at bounding box center [310, 156] width 620 height 312
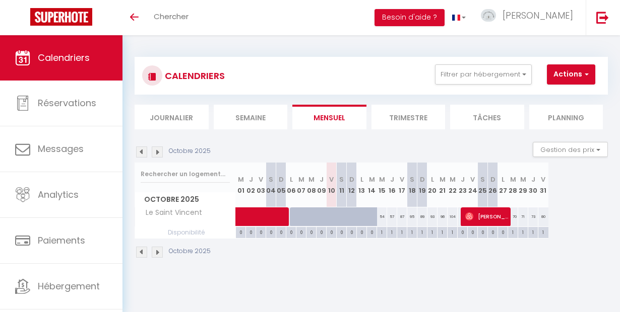
click at [330, 234] on div "0" at bounding box center [331, 232] width 10 height 10
select select
type input "Ven 10 Octobre 2025"
type input "Sam 11 Octobre 2025"
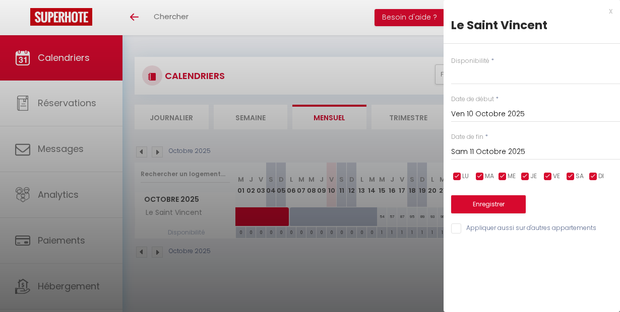
click at [490, 149] on input "Sam 11 Octobre 2025" at bounding box center [535, 152] width 169 height 13
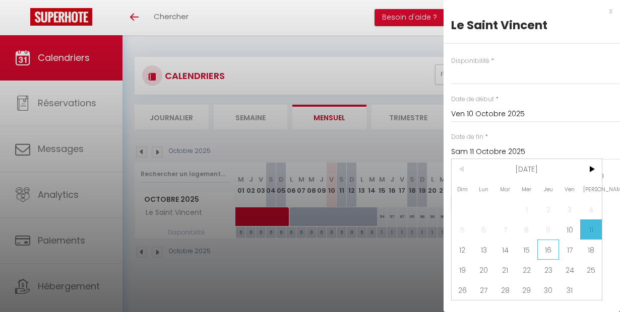
click at [546, 248] on span "16" at bounding box center [548, 250] width 22 height 20
select select
type input "Jeu 16 Octobre 2025"
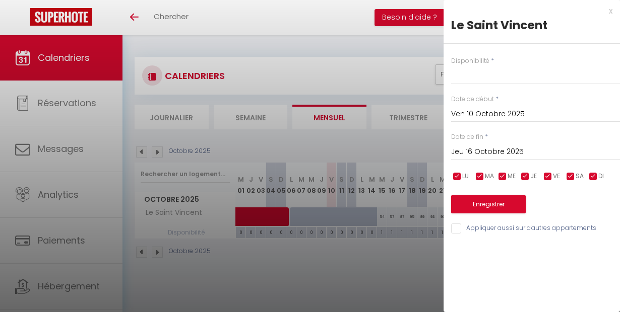
click at [503, 204] on button "Enregistrer" at bounding box center [488, 204] width 75 height 18
select select
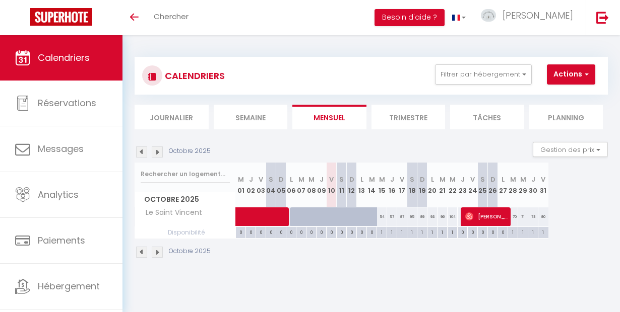
click at [331, 232] on div "0" at bounding box center [331, 232] width 10 height 10
select select
type input "Sam 11 Octobre 2025"
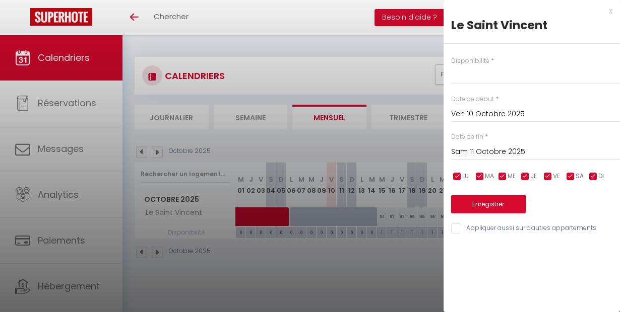
click at [468, 154] on input "Sam 11 Octobre 2025" at bounding box center [535, 152] width 169 height 13
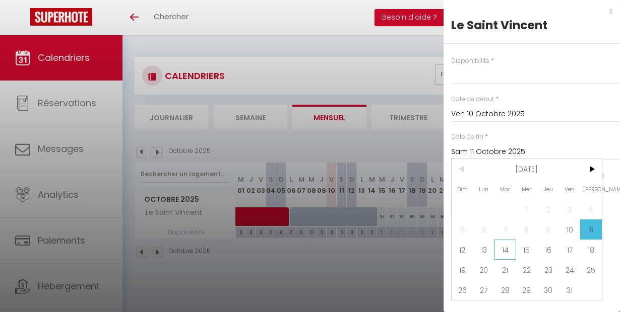
click at [502, 249] on span "14" at bounding box center [505, 250] width 22 height 20
select select
type input "Mar 14 Octobre 2025"
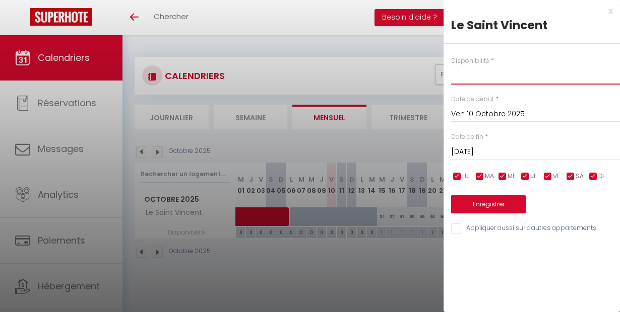
select select "1"
click at [493, 208] on button "Enregistrer" at bounding box center [488, 204] width 75 height 18
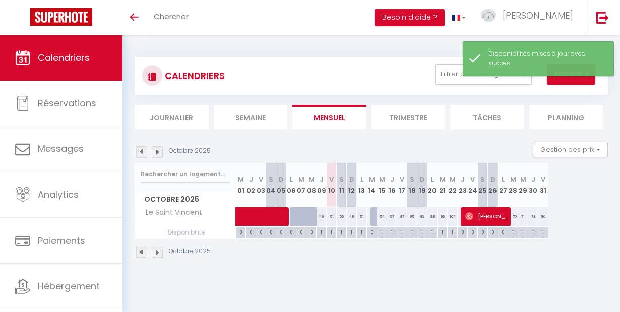
click at [375, 215] on div at bounding box center [375, 217] width 10 height 19
type input "51"
type input "Mar 14 Octobre 2025"
type input "Mer 15 Octobre 2025"
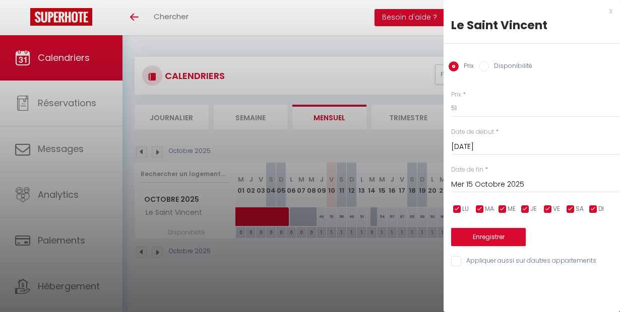
click at [484, 61] on input "Disponibilité" at bounding box center [484, 66] width 10 height 10
radio input "true"
radio input "false"
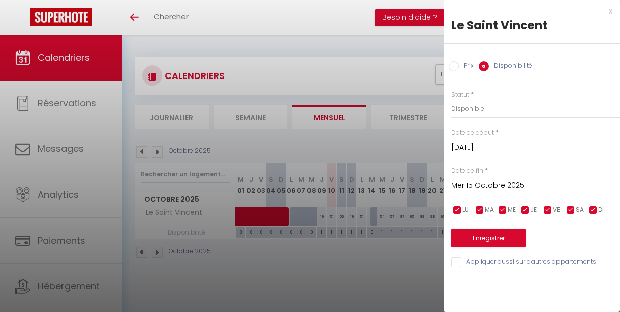
click at [482, 236] on button "Enregistrer" at bounding box center [488, 238] width 75 height 18
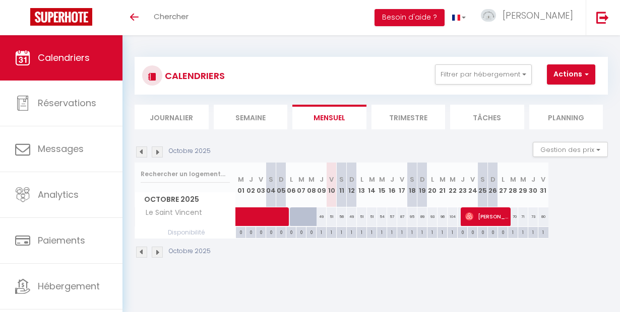
click at [160, 151] on img at bounding box center [157, 152] width 11 height 11
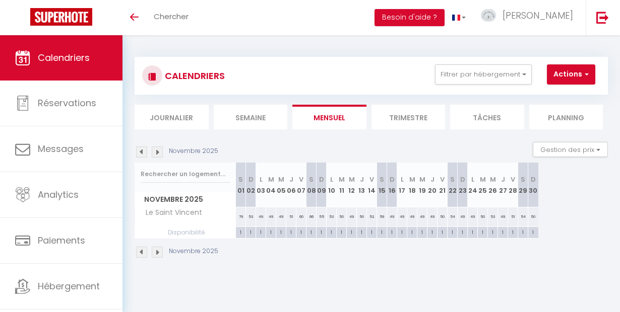
click at [140, 152] on img at bounding box center [141, 152] width 11 height 11
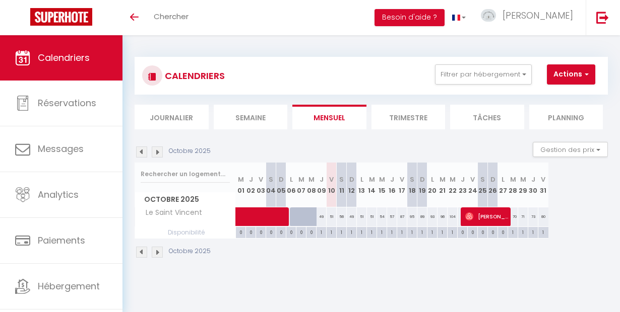
click at [318, 234] on div "1" at bounding box center [321, 232] width 10 height 10
select select "1"
type input "Jeu 09 Octobre 2025"
type input "Ven 10 Octobre 2025"
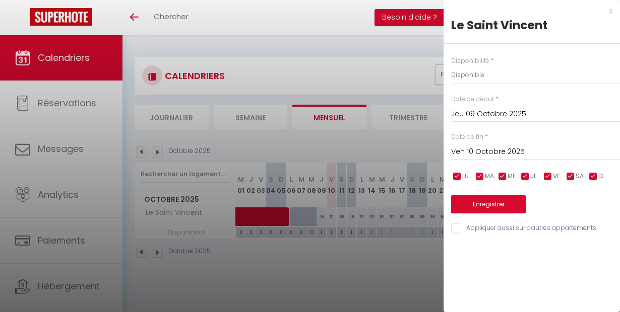
click at [377, 268] on div at bounding box center [310, 156] width 620 height 312
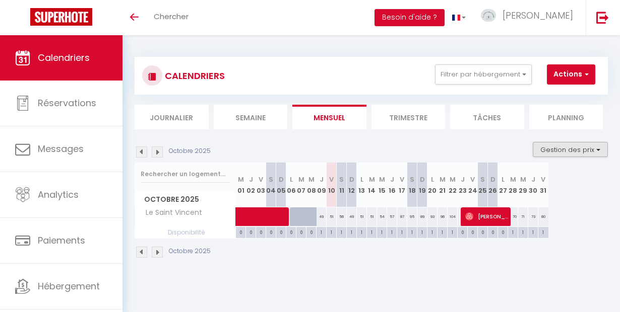
click at [555, 152] on button "Gestion des prix" at bounding box center [569, 149] width 75 height 15
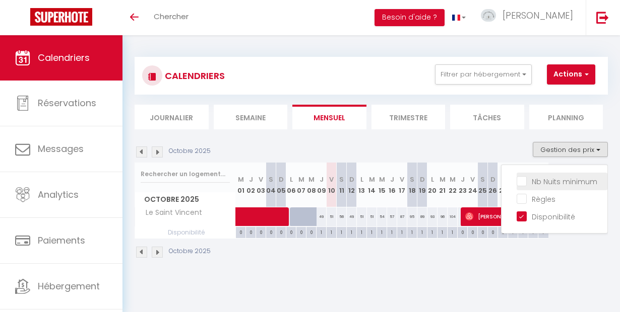
click at [544, 184] on input "Nb Nuits minimum" at bounding box center [561, 181] width 91 height 10
checkbox input "true"
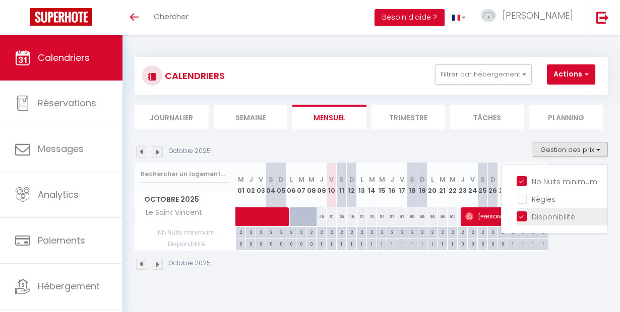
click at [516, 219] on input "Disponibilité" at bounding box center [561, 216] width 91 height 10
checkbox input "false"
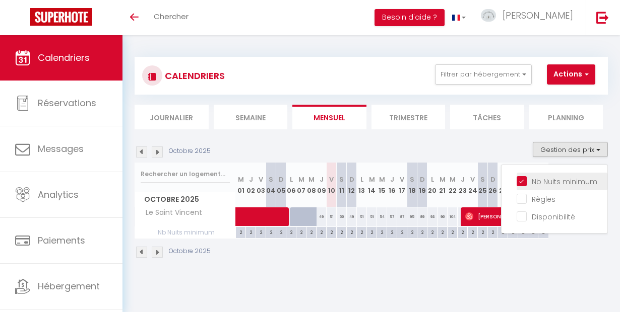
click at [516, 180] on input "Nb Nuits minimum" at bounding box center [561, 181] width 91 height 10
checkbox input "false"
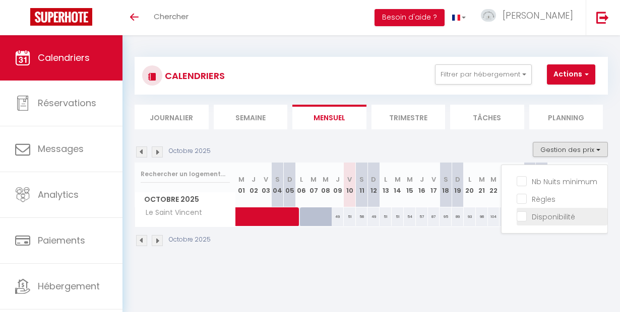
click at [516, 214] on input "Disponibilité" at bounding box center [561, 216] width 91 height 10
checkbox input "true"
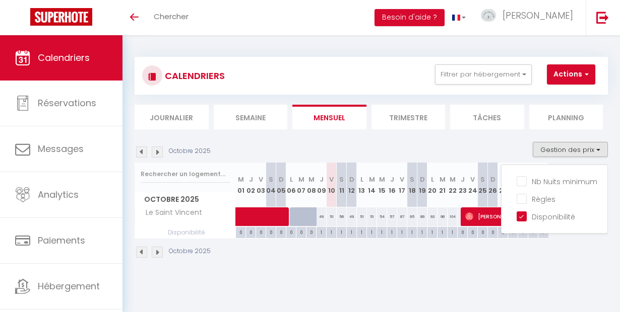
click at [313, 215] on span at bounding box center [301, 217] width 116 height 19
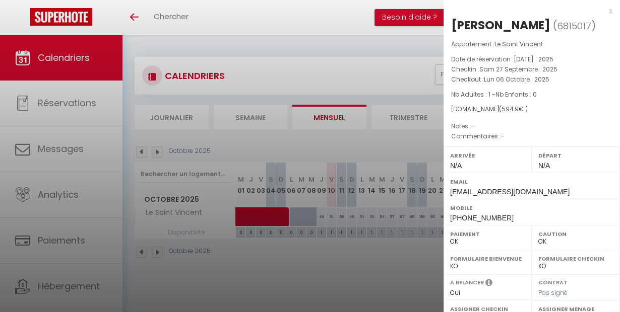
click at [311, 256] on div at bounding box center [310, 156] width 620 height 312
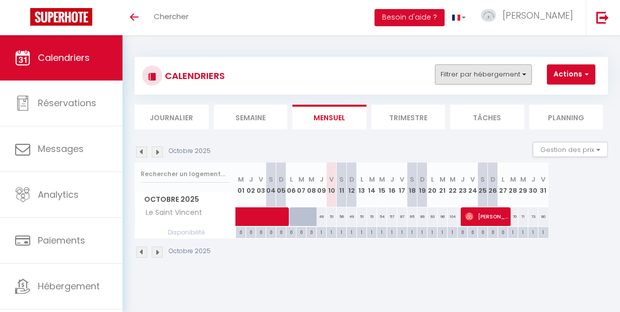
click at [474, 83] on button "Filtrer par hébergement" at bounding box center [483, 74] width 97 height 20
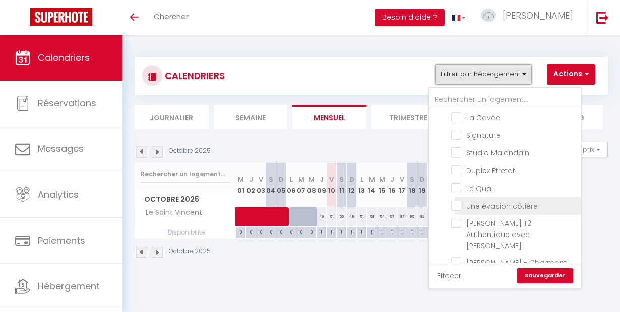
scroll to position [197, 0]
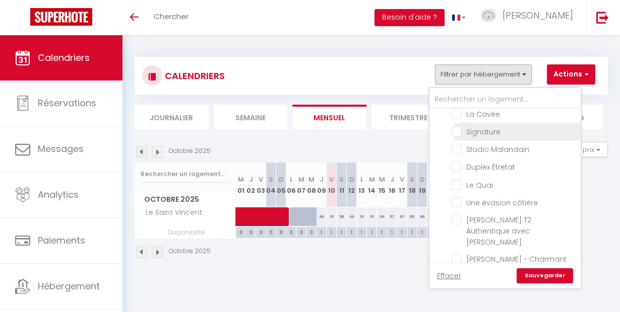
click at [458, 130] on input "Signature" at bounding box center [514, 131] width 126 height 10
checkbox input "true"
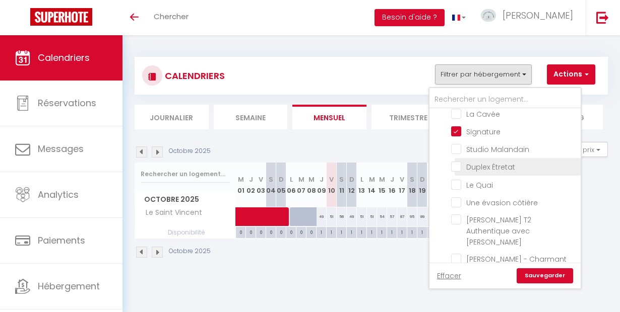
checkbox input "false"
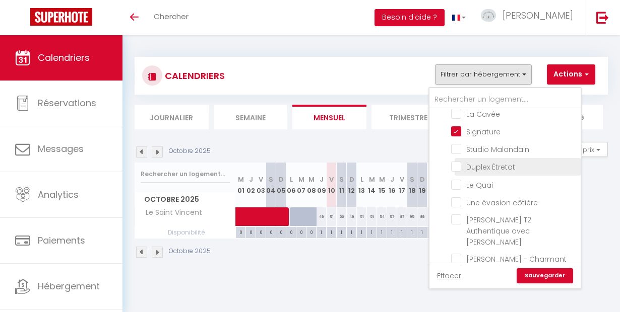
checkbox input "false"
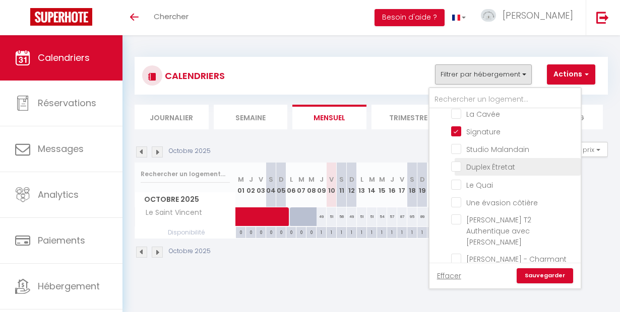
checkbox input "false"
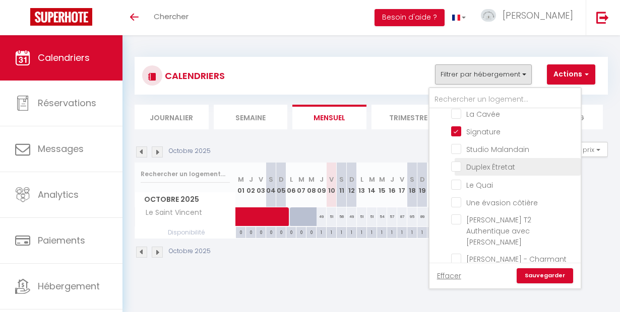
checkbox input "false"
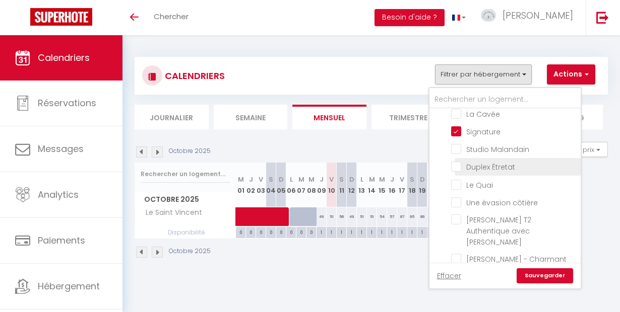
checkbox input "false"
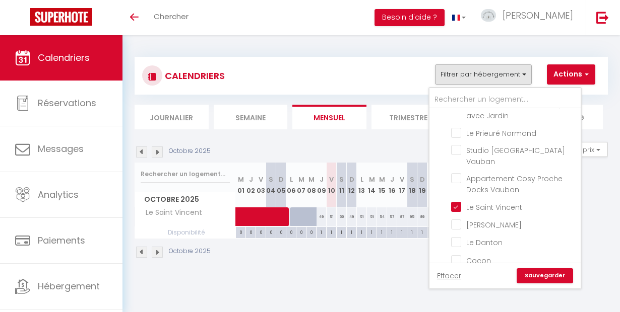
scroll to position [361, 0]
click at [458, 204] on input "Le Saint Vincent" at bounding box center [514, 209] width 126 height 10
checkbox input "false"
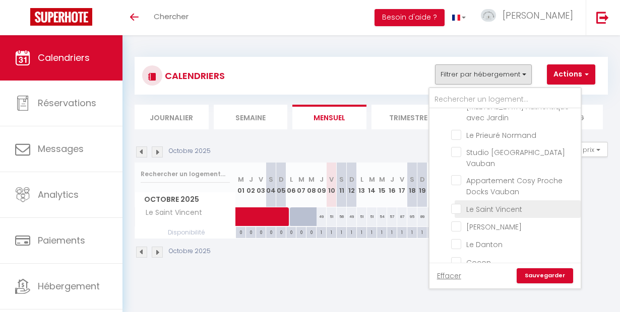
checkbox input "false"
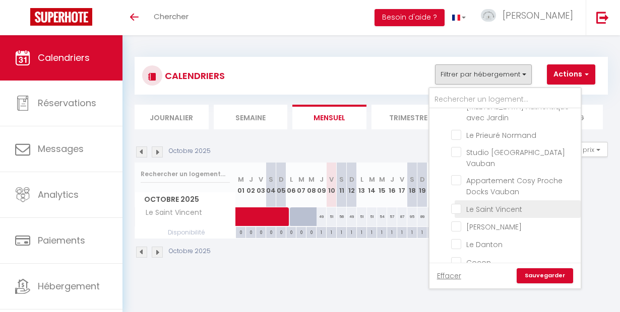
checkbox input "false"
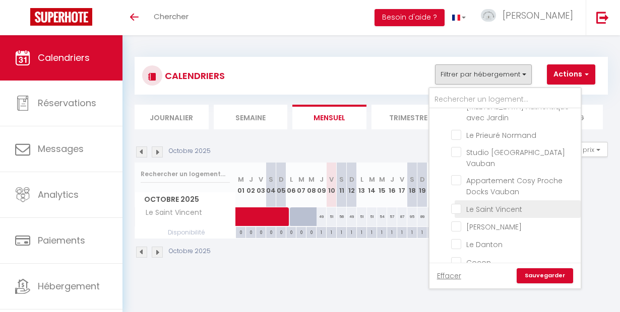
checkbox input "false"
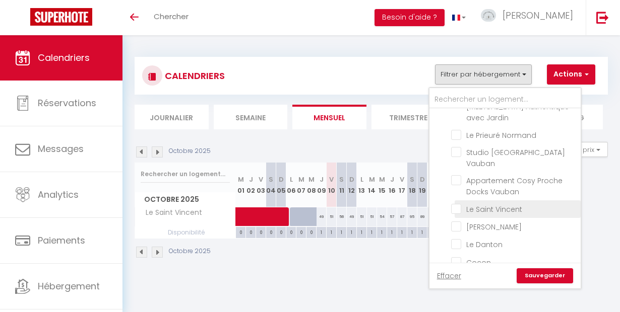
checkbox input "false"
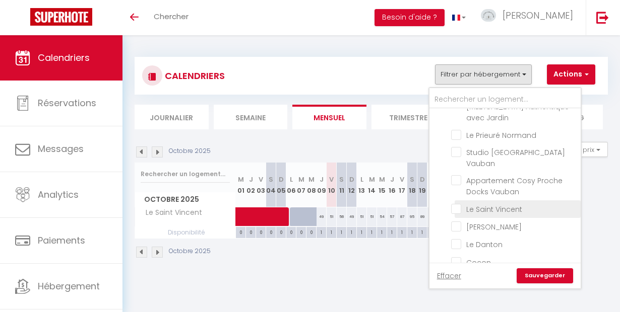
checkbox input "false"
click at [546, 272] on link "Sauvegarder" at bounding box center [544, 275] width 56 height 15
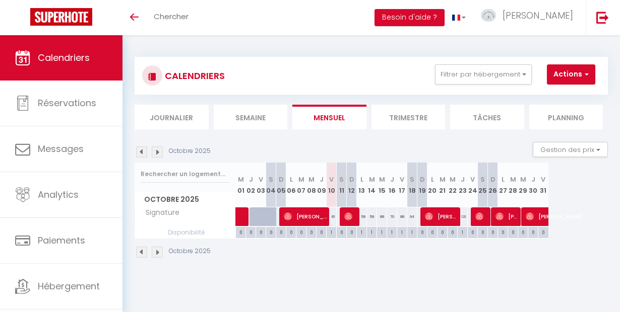
click at [332, 215] on div "61" at bounding box center [331, 217] width 10 height 19
select select "1"
type input "Ven 10 Octobre 2025"
type input "Sam 11 Octobre 2025"
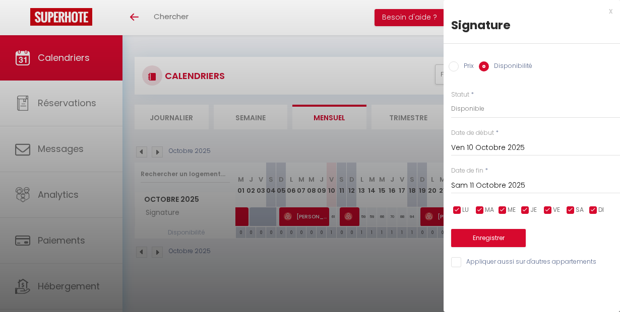
click at [334, 283] on div at bounding box center [310, 156] width 620 height 312
